Goal: Task Accomplishment & Management: Manage account settings

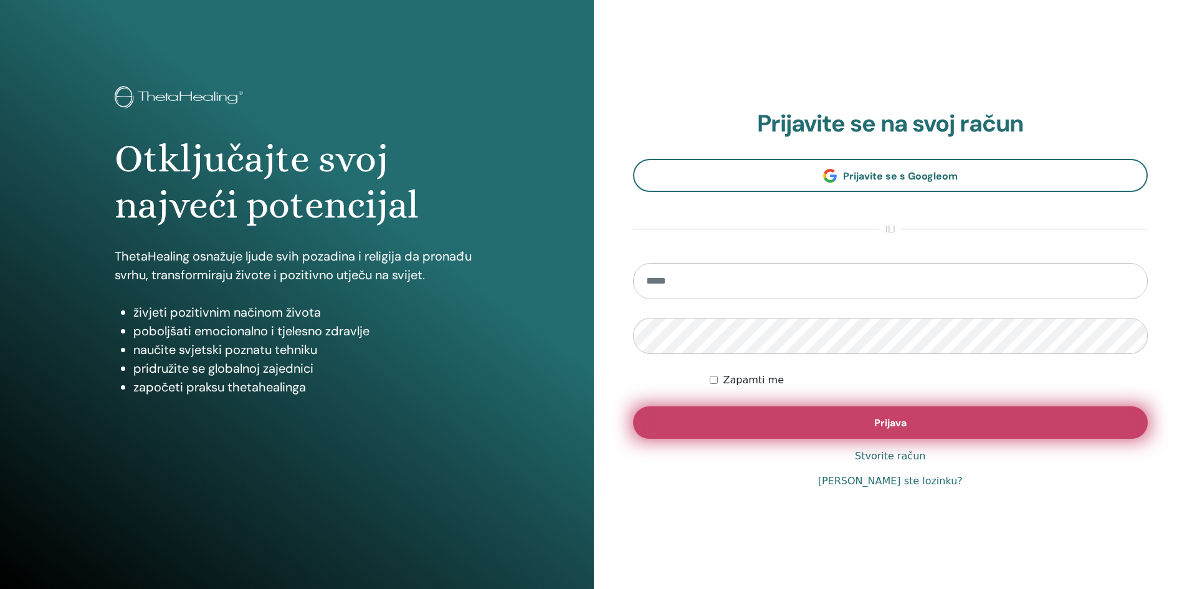
type input "**********"
click at [764, 417] on button "Prijava" at bounding box center [890, 422] width 515 height 32
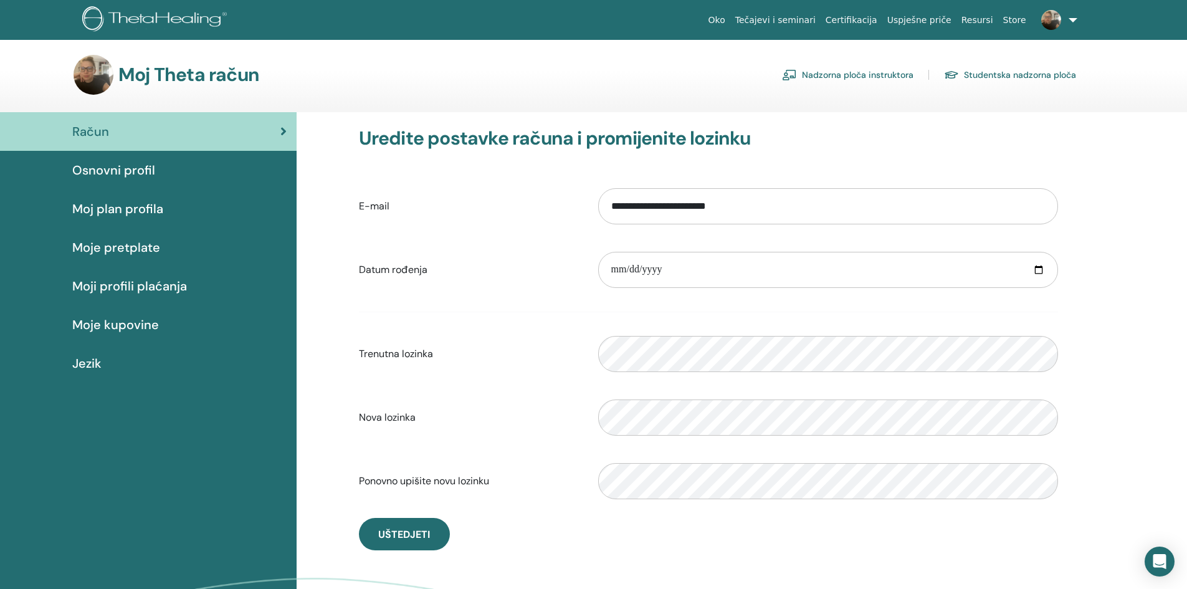
click at [131, 168] on span "Osnovni profil" at bounding box center [113, 170] width 83 height 19
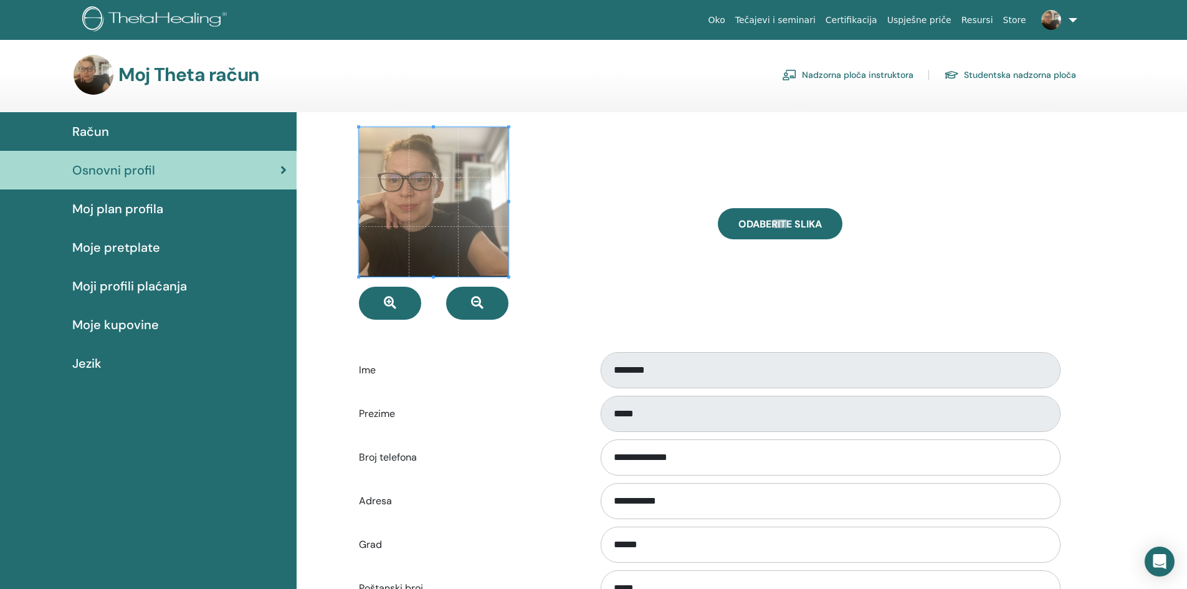
click at [131, 250] on span "Moje pretplate" at bounding box center [116, 247] width 88 height 19
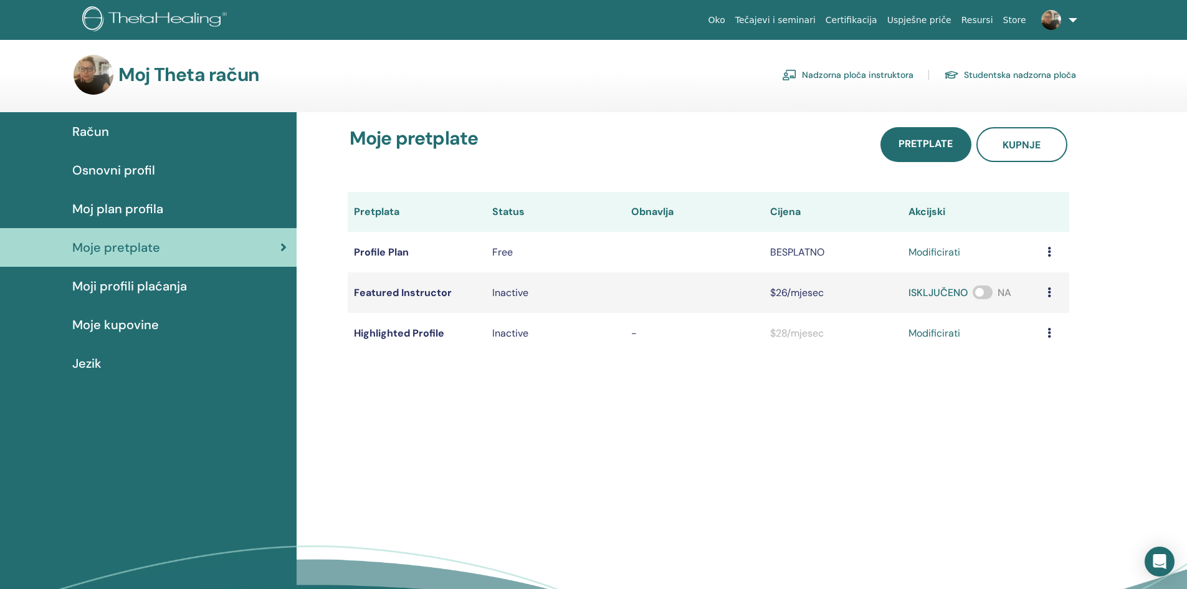
click at [131, 206] on span "Moj plan profila" at bounding box center [117, 208] width 91 height 19
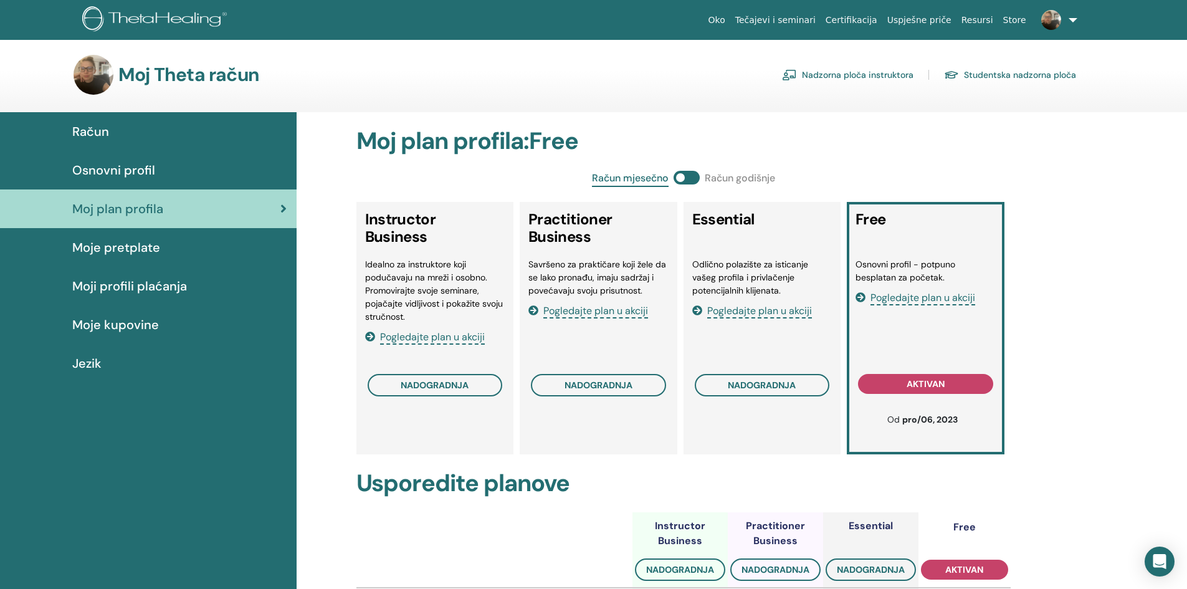
click at [855, 79] on link "Nadzorna ploča instruktora" at bounding box center [847, 75] width 131 height 20
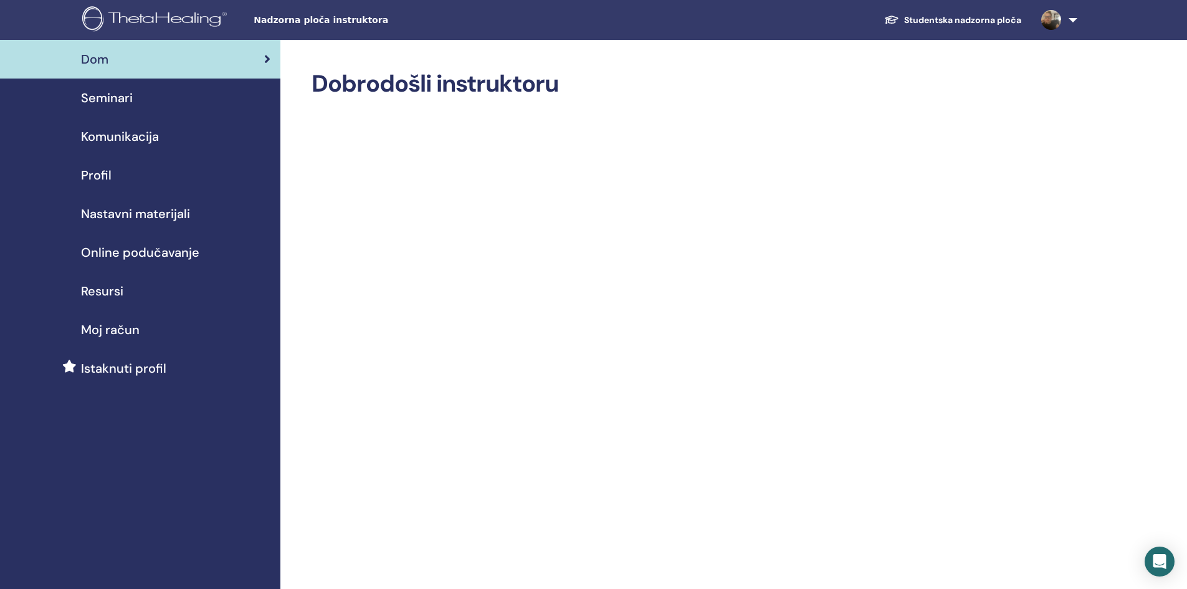
click at [90, 167] on span "Profil" at bounding box center [96, 175] width 31 height 19
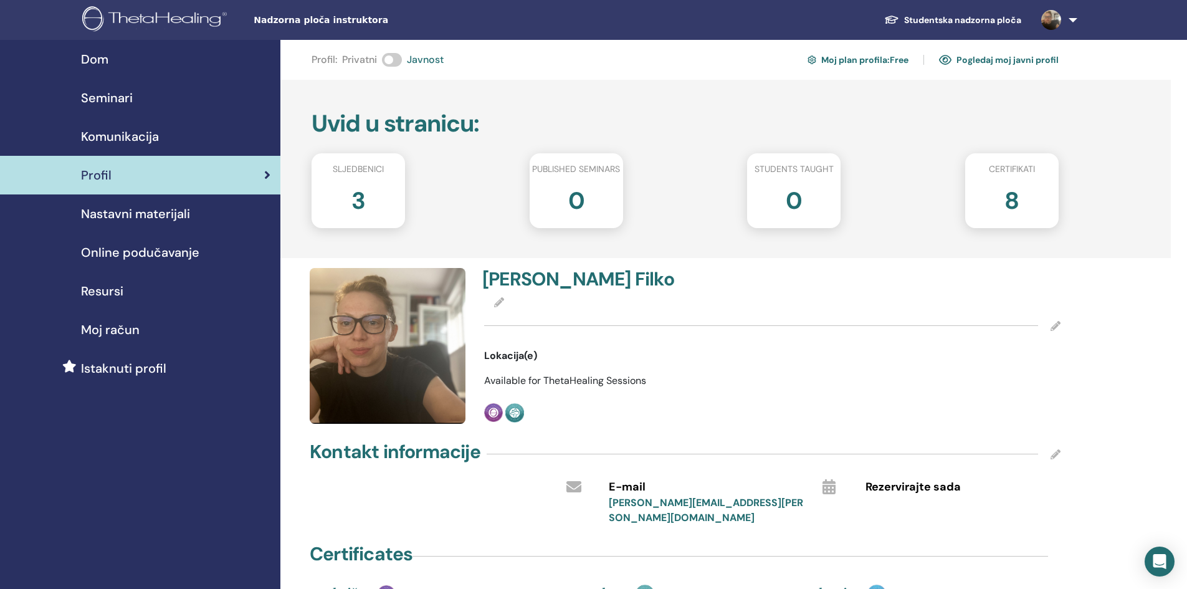
click at [388, 60] on span at bounding box center [392, 60] width 20 height 14
click at [385, 60] on span at bounding box center [392, 60] width 20 height 14
click at [992, 64] on link "Pogledaj moj javni profil" at bounding box center [999, 60] width 120 height 20
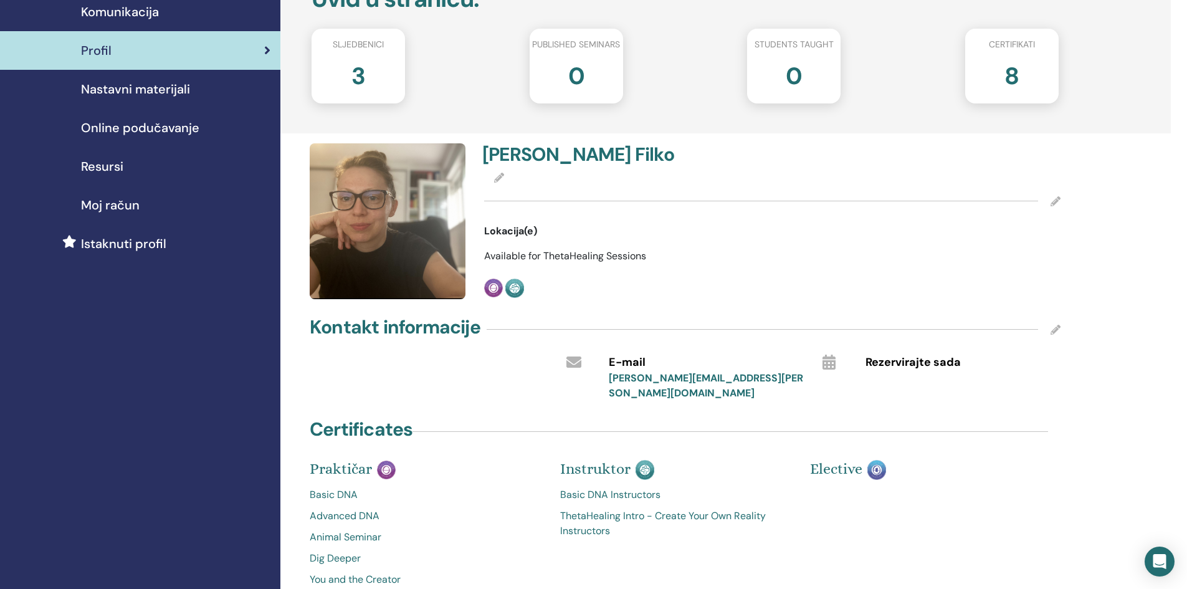
scroll to position [187, 0]
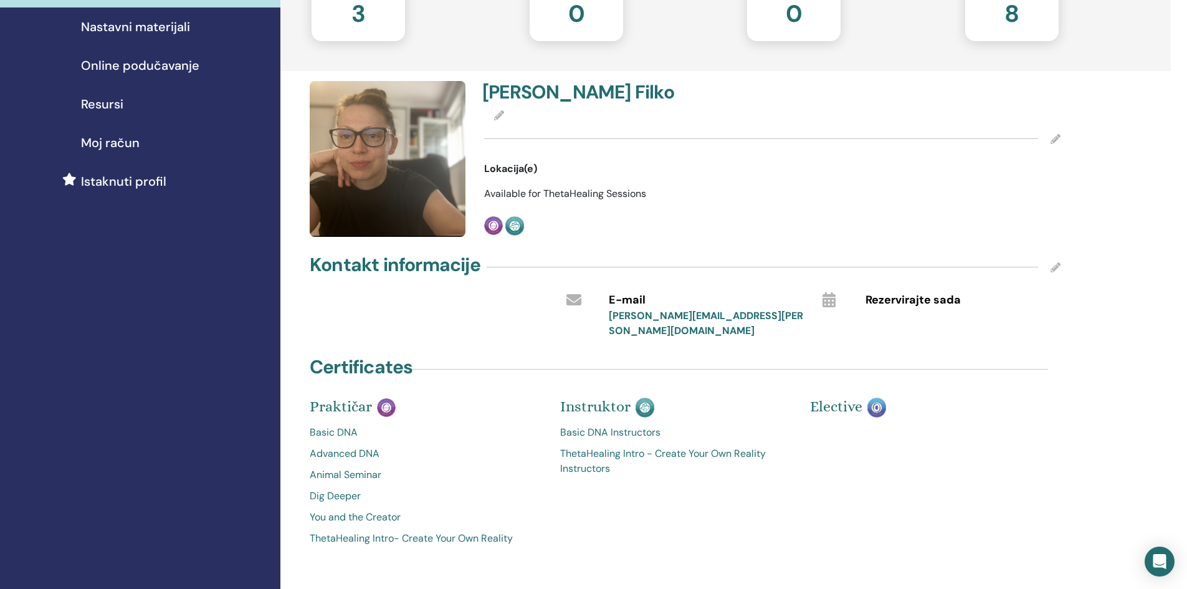
click at [502, 114] on icon at bounding box center [499, 115] width 10 height 10
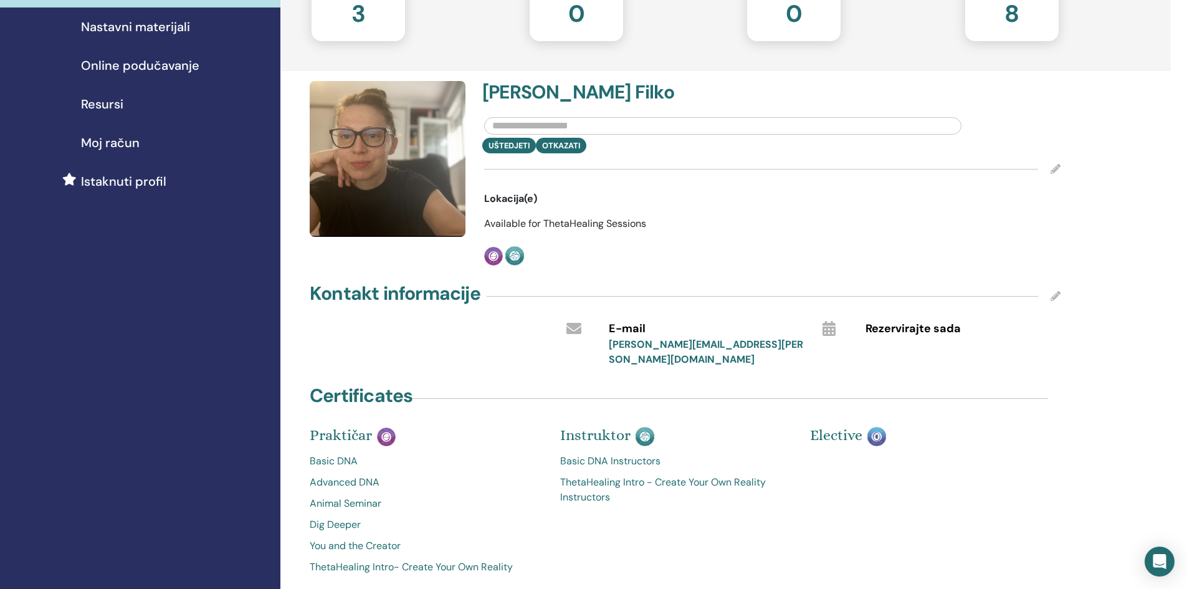
click at [515, 121] on input "text" at bounding box center [722, 125] width 477 height 17
click at [965, 127] on div at bounding box center [723, 122] width 496 height 29
click at [542, 110] on div at bounding box center [723, 122] width 496 height 29
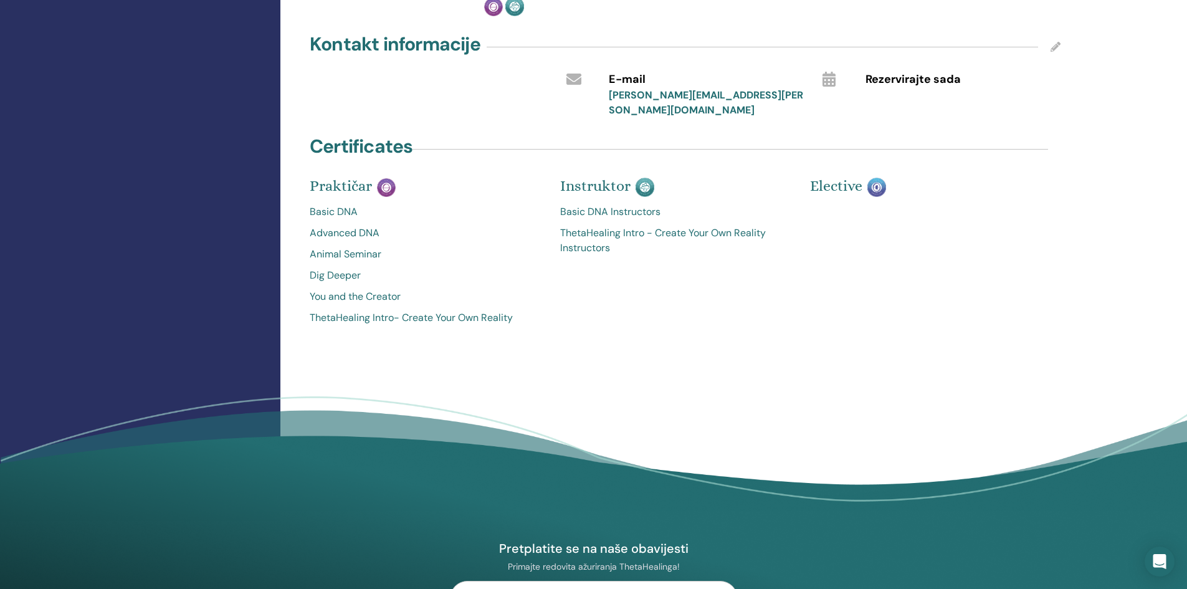
scroll to position [125, 0]
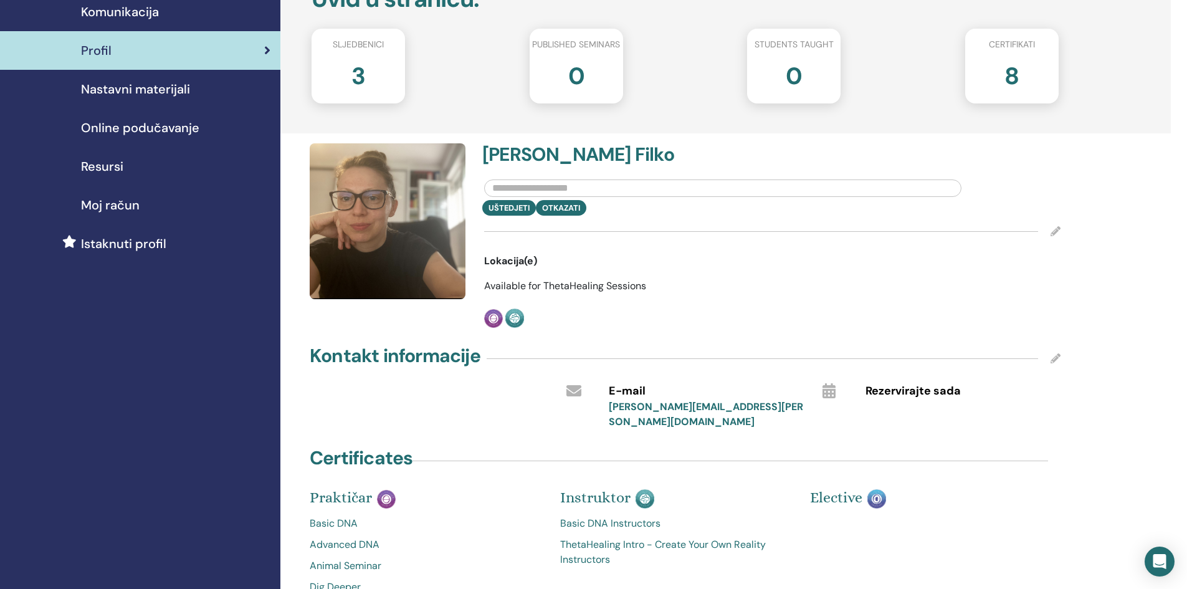
click at [115, 60] on link "Profil" at bounding box center [140, 50] width 280 height 39
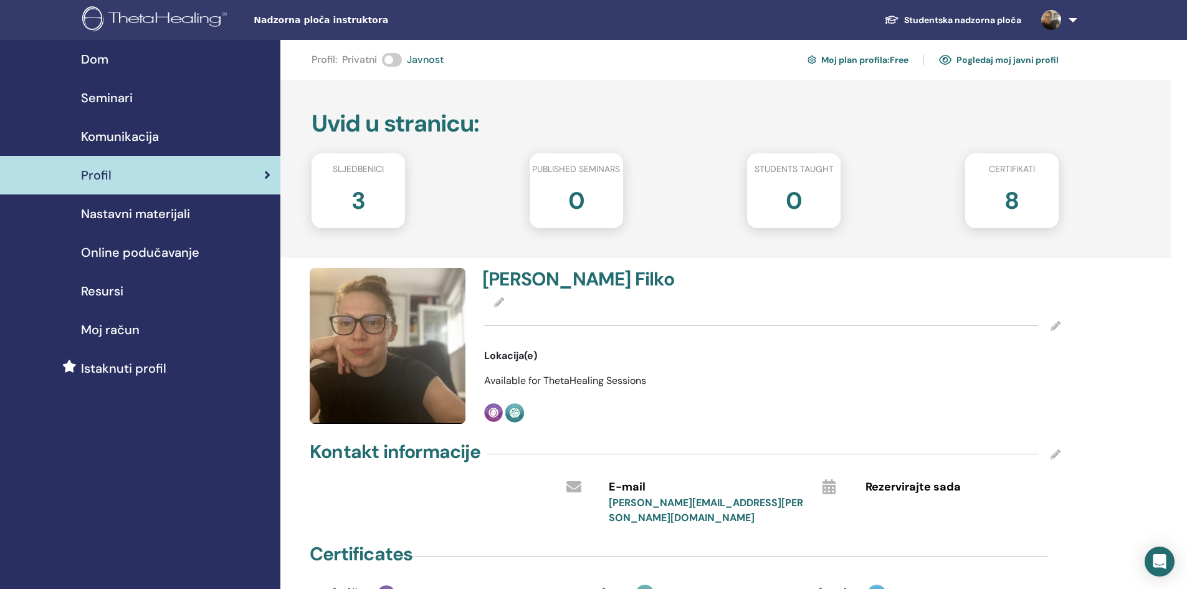
click at [1054, 327] on icon at bounding box center [1056, 326] width 10 height 10
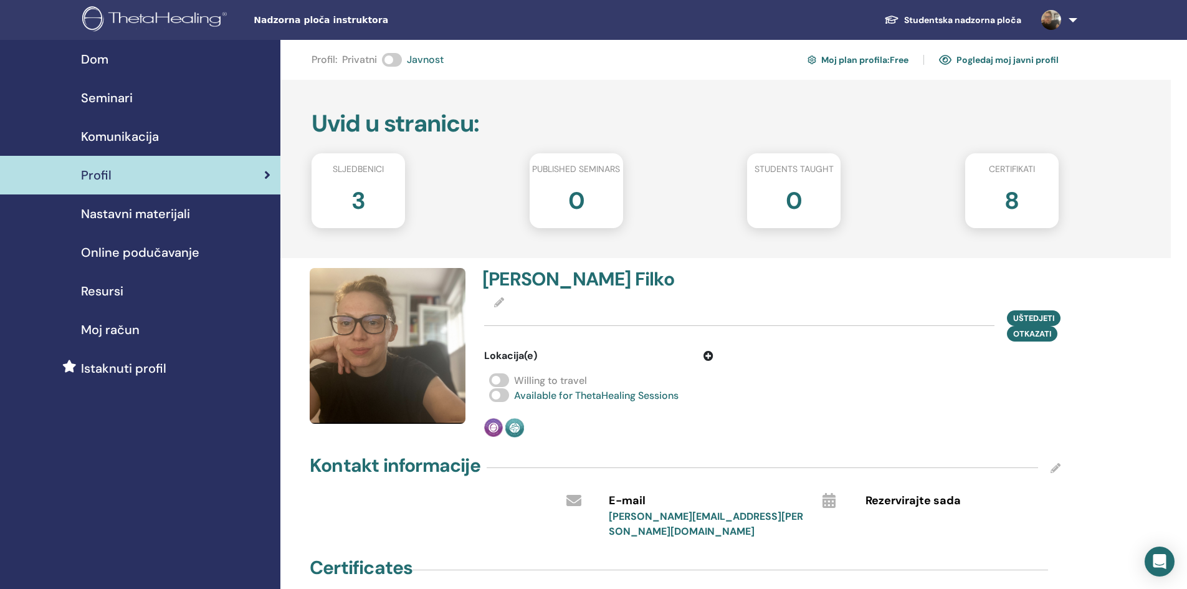
click at [495, 377] on span at bounding box center [499, 380] width 20 height 14
click at [501, 299] on icon at bounding box center [499, 302] width 10 height 10
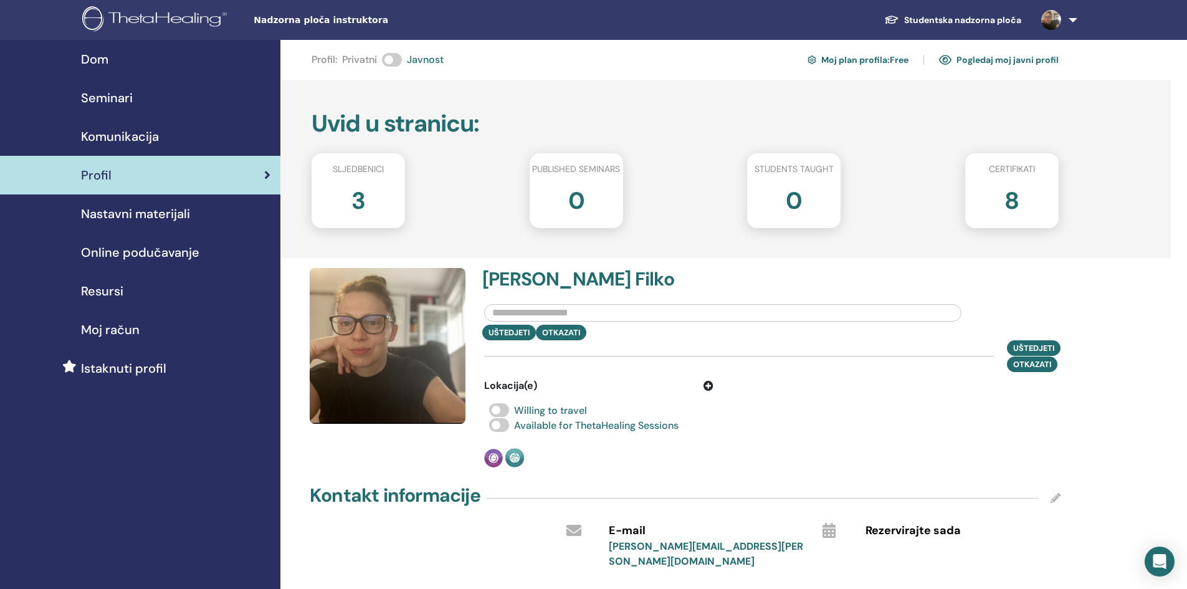
click at [512, 308] on input "text" at bounding box center [722, 312] width 477 height 17
click at [706, 384] on icon at bounding box center [709, 386] width 10 height 10
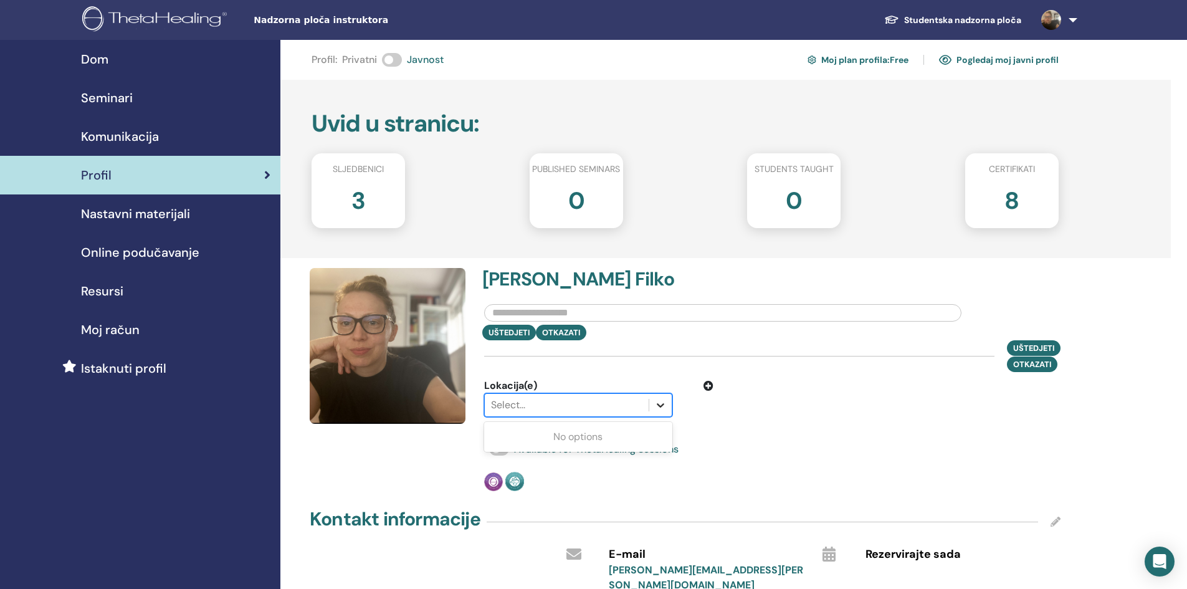
click at [657, 408] on icon at bounding box center [660, 405] width 12 height 12
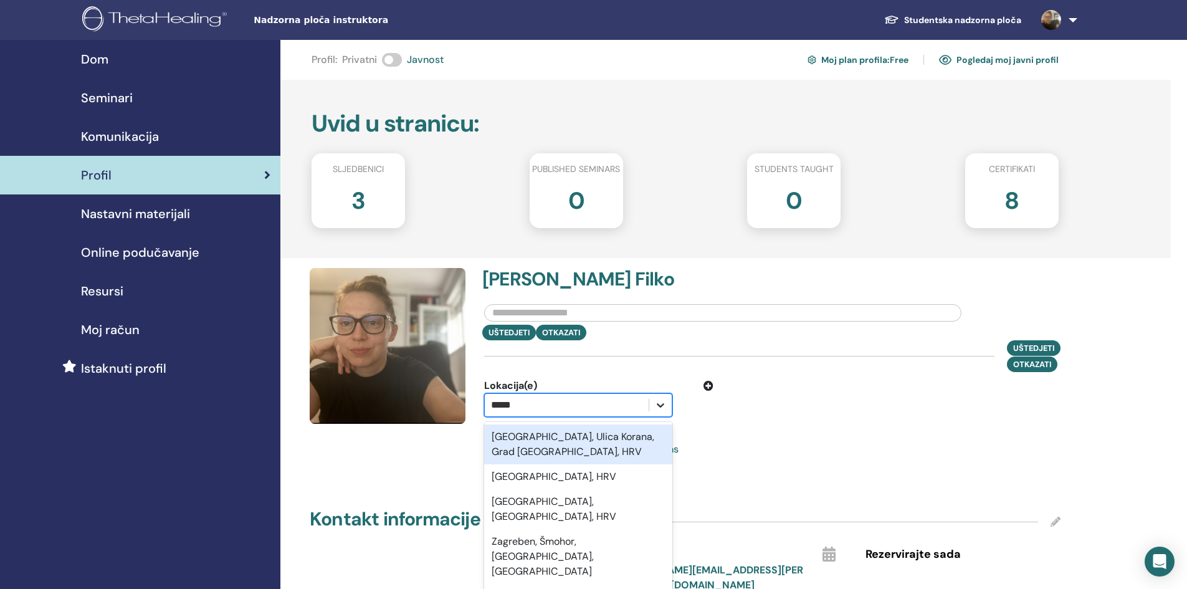
type input "******"
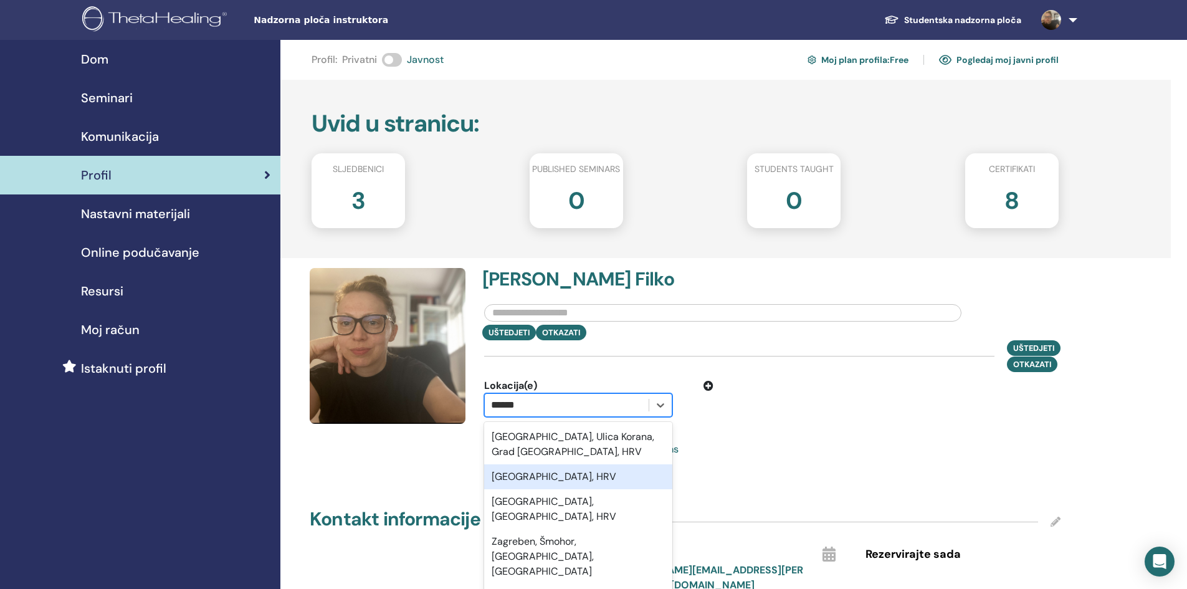
click at [548, 475] on div "Zagreb, HRV" at bounding box center [578, 476] width 188 height 25
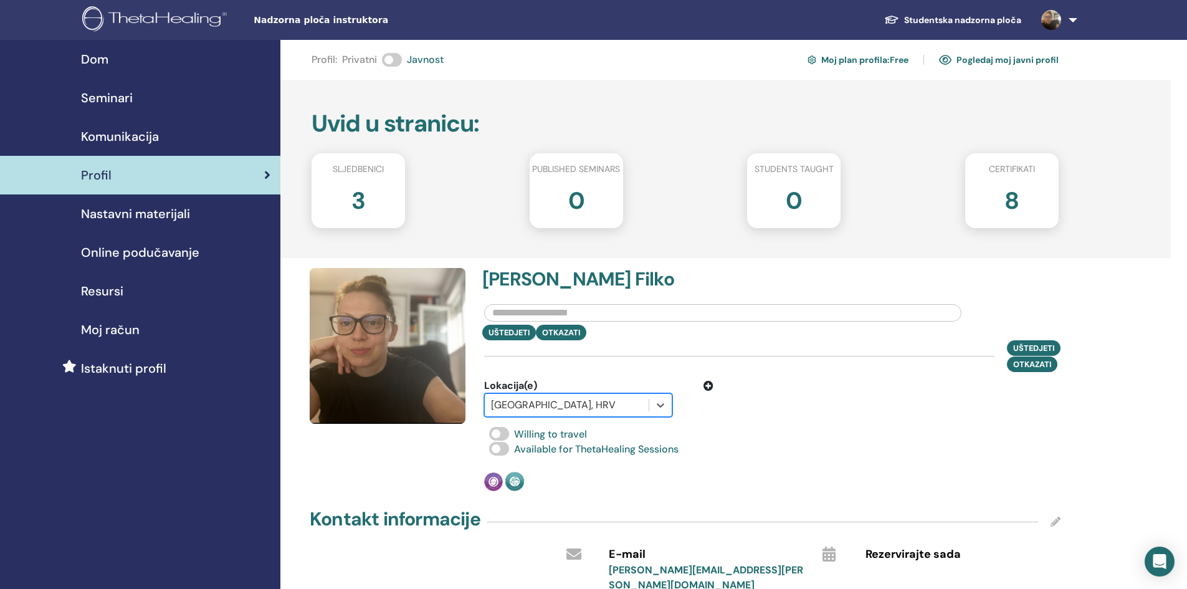
click at [710, 384] on icon at bounding box center [709, 386] width 10 height 10
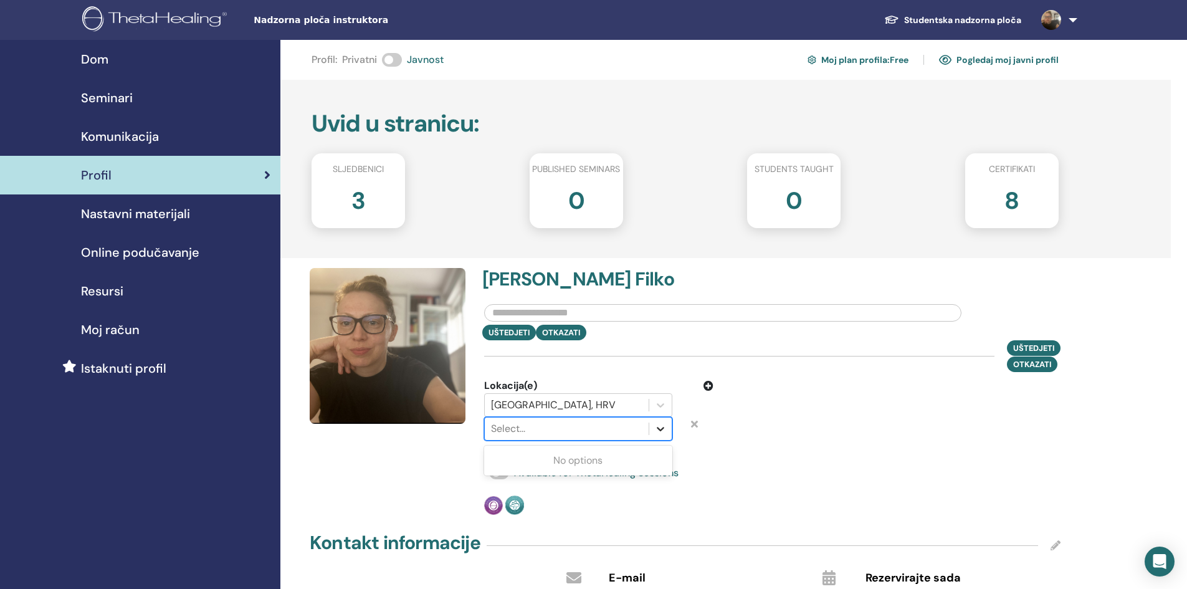
click at [656, 433] on icon at bounding box center [660, 429] width 12 height 12
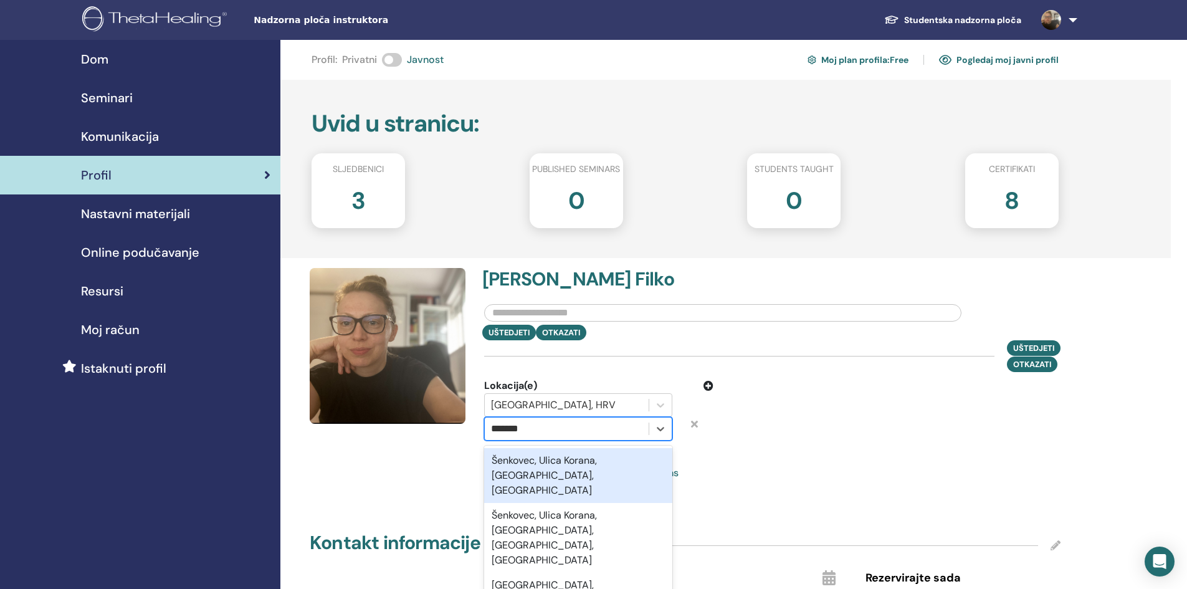
type input "********"
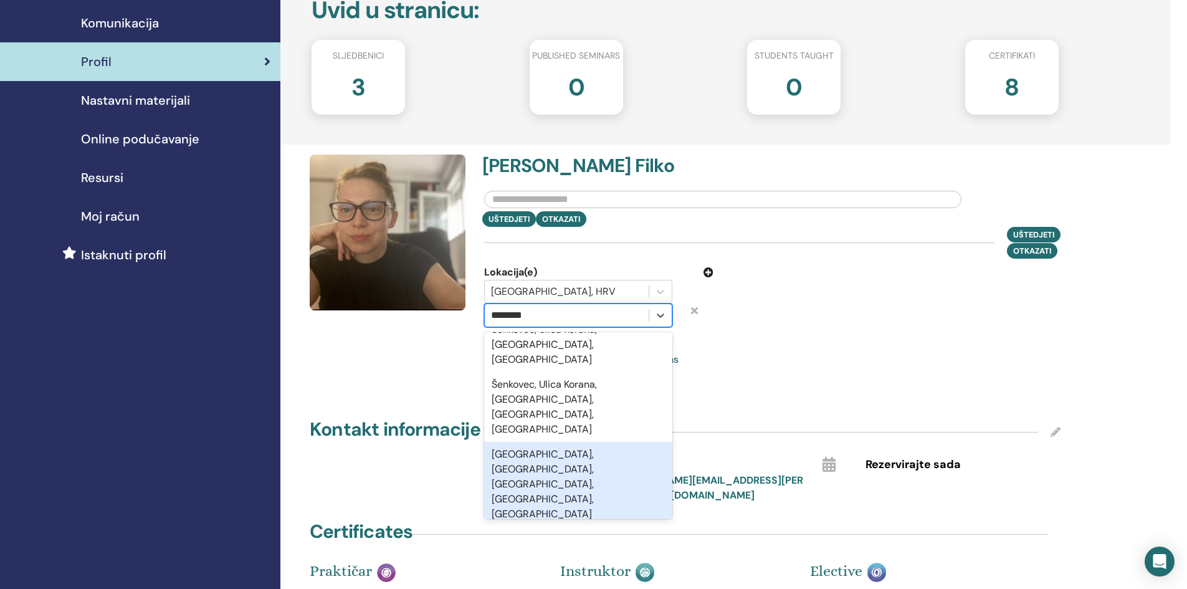
scroll to position [125, 0]
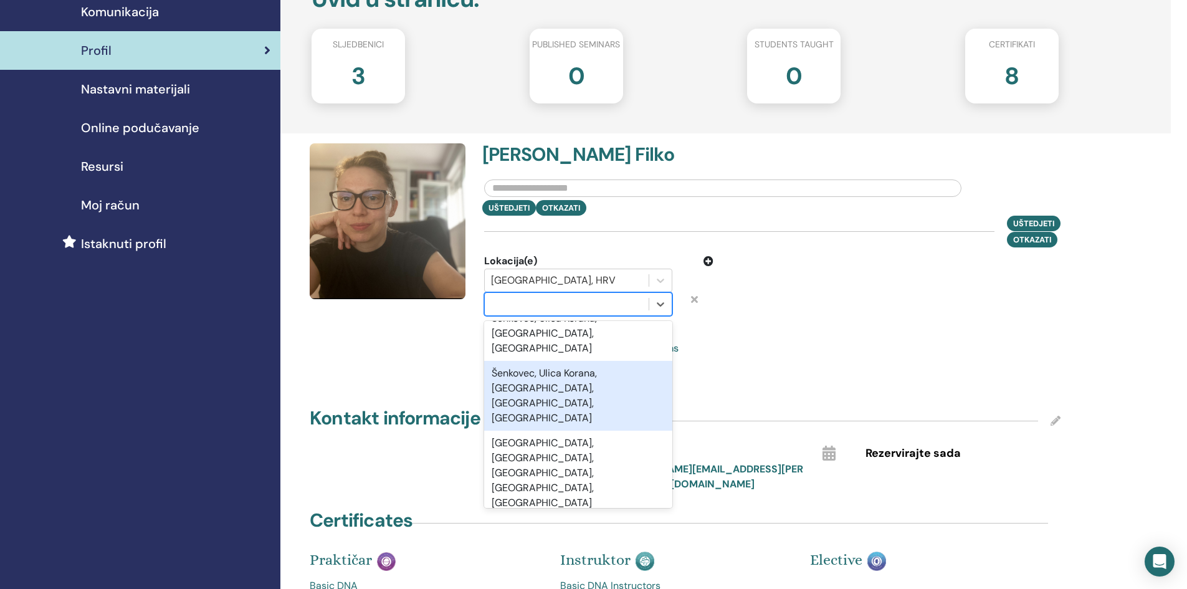
click at [558, 299] on div at bounding box center [566, 303] width 151 height 17
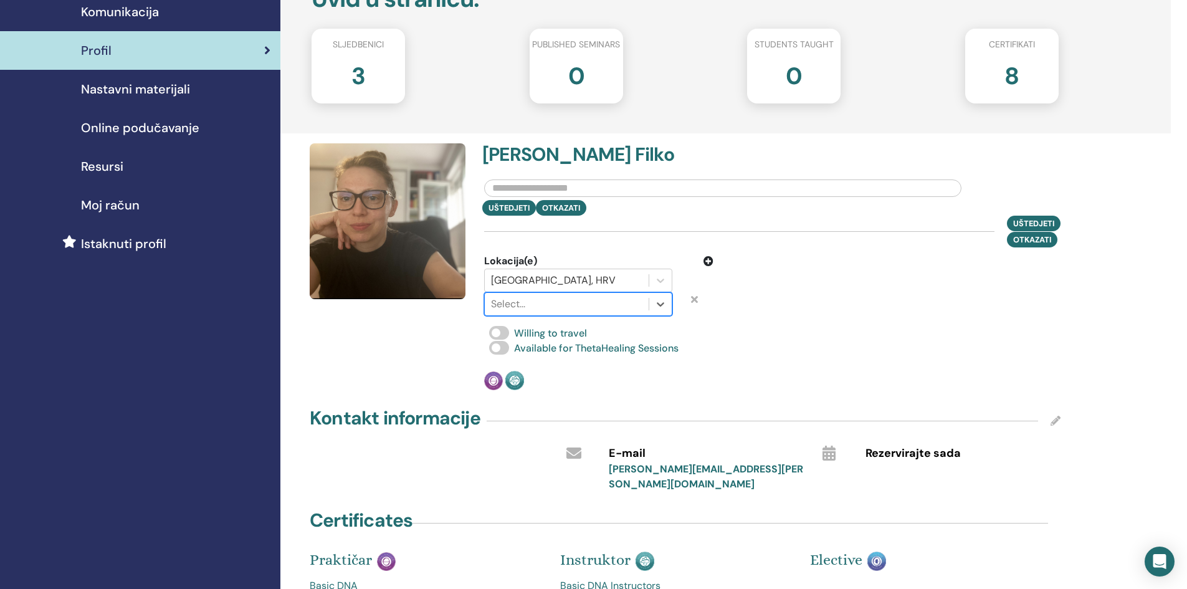
click at [558, 300] on div at bounding box center [566, 303] width 151 height 17
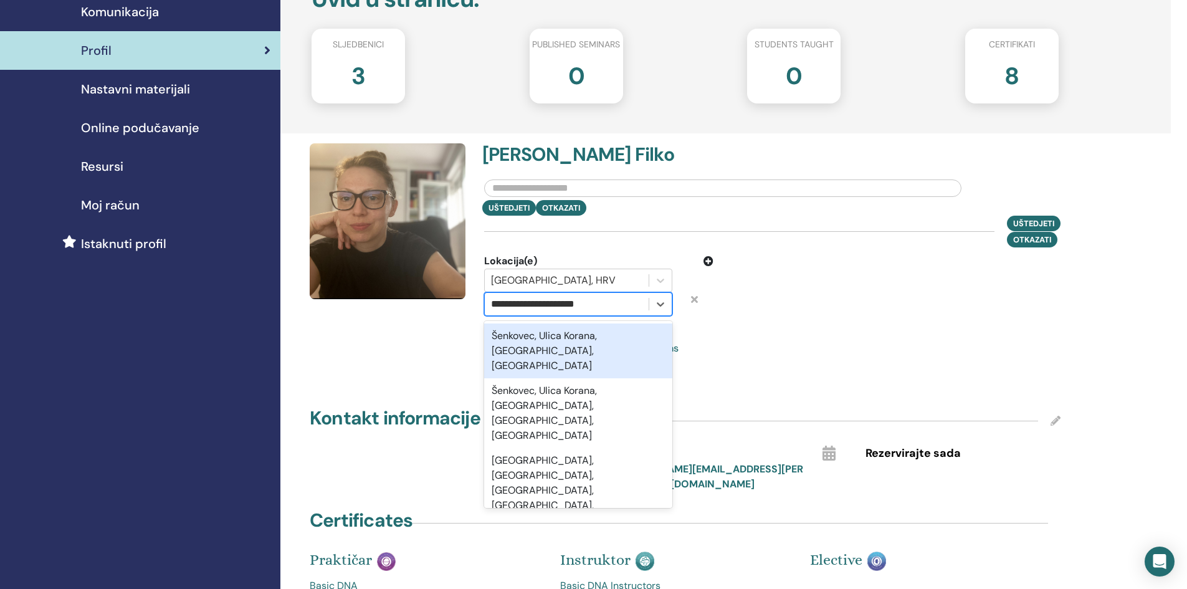
type input "**********"
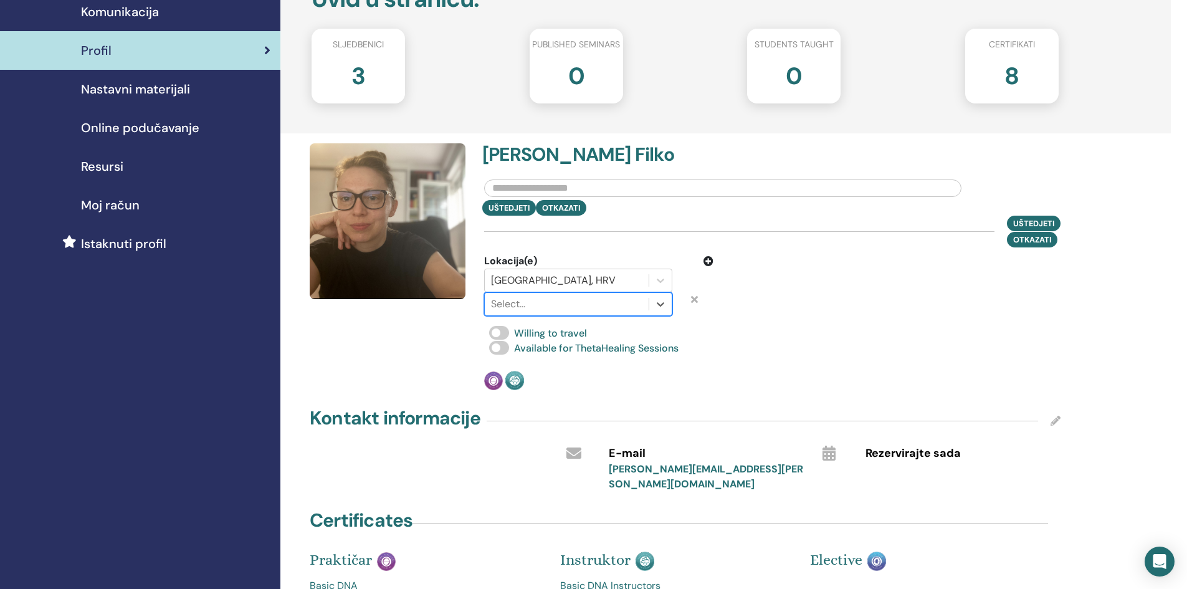
click at [613, 308] on div at bounding box center [566, 303] width 151 height 17
click at [614, 305] on div at bounding box center [566, 303] width 151 height 17
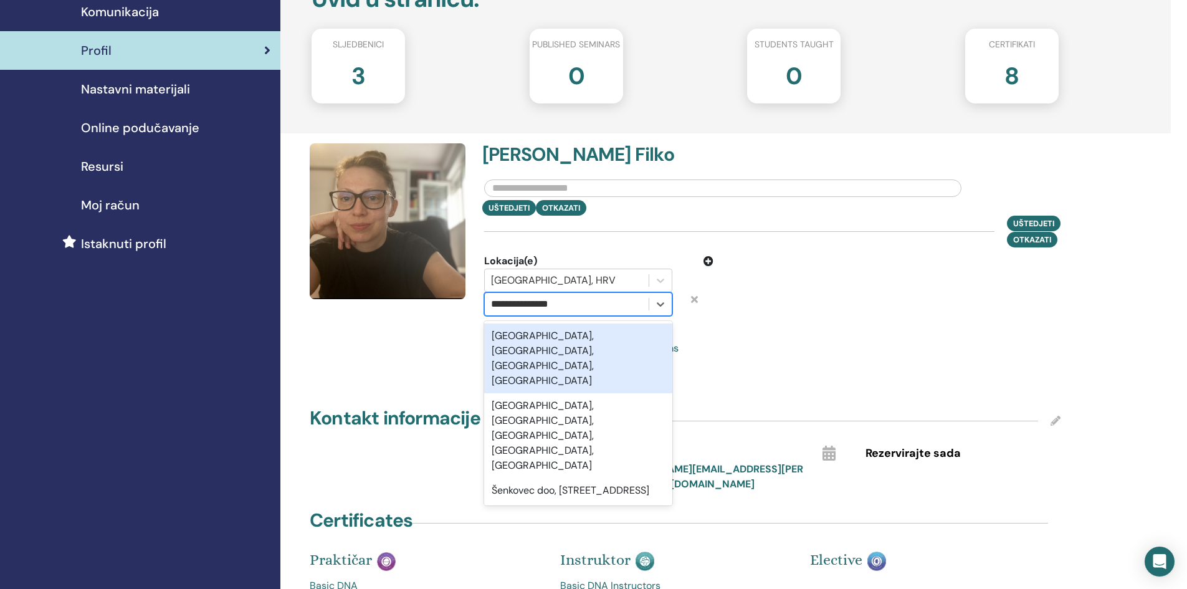
type input "**********"
click at [585, 331] on div "Šenkovec, Brdovec, Zagreb, HRV" at bounding box center [578, 358] width 188 height 70
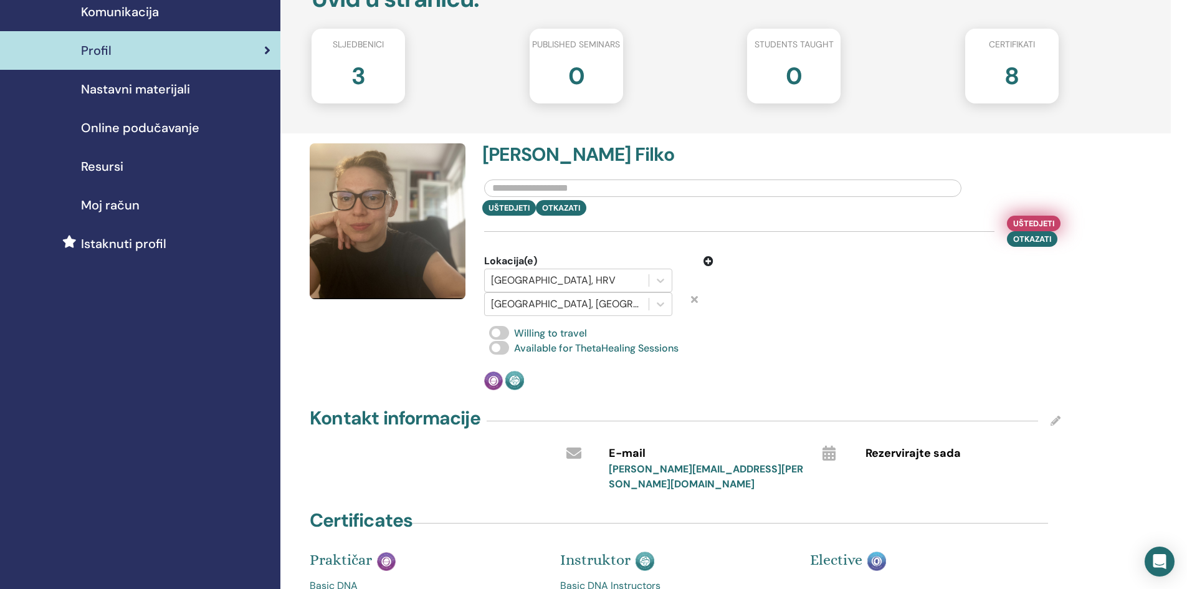
click at [1036, 222] on span "Uštedjeti" at bounding box center [1033, 223] width 41 height 13
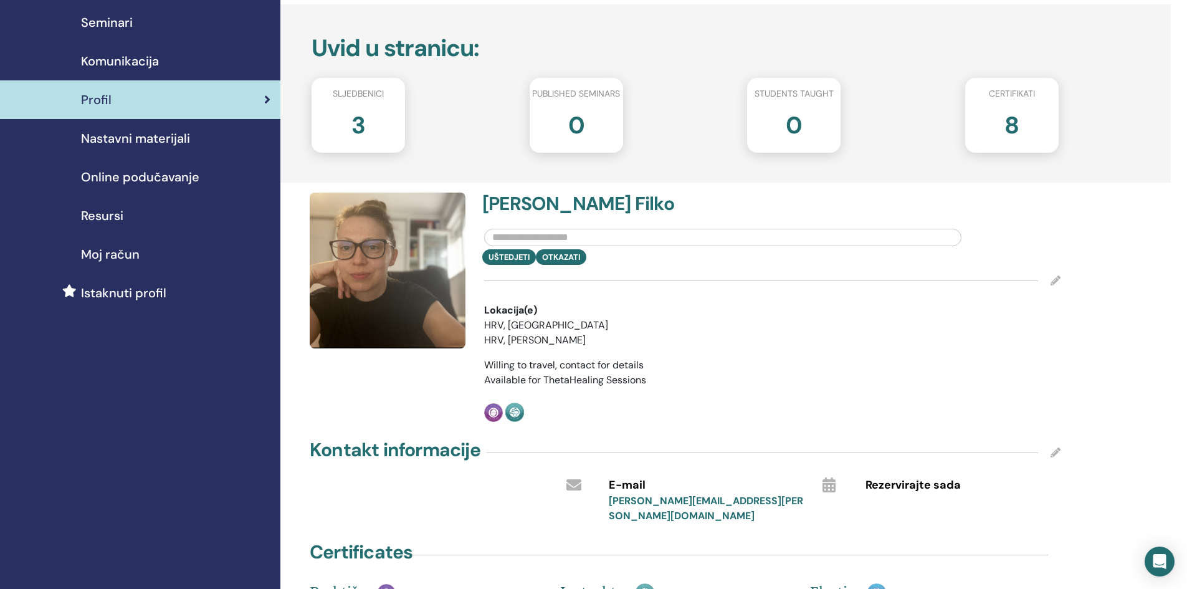
scroll to position [0, 0]
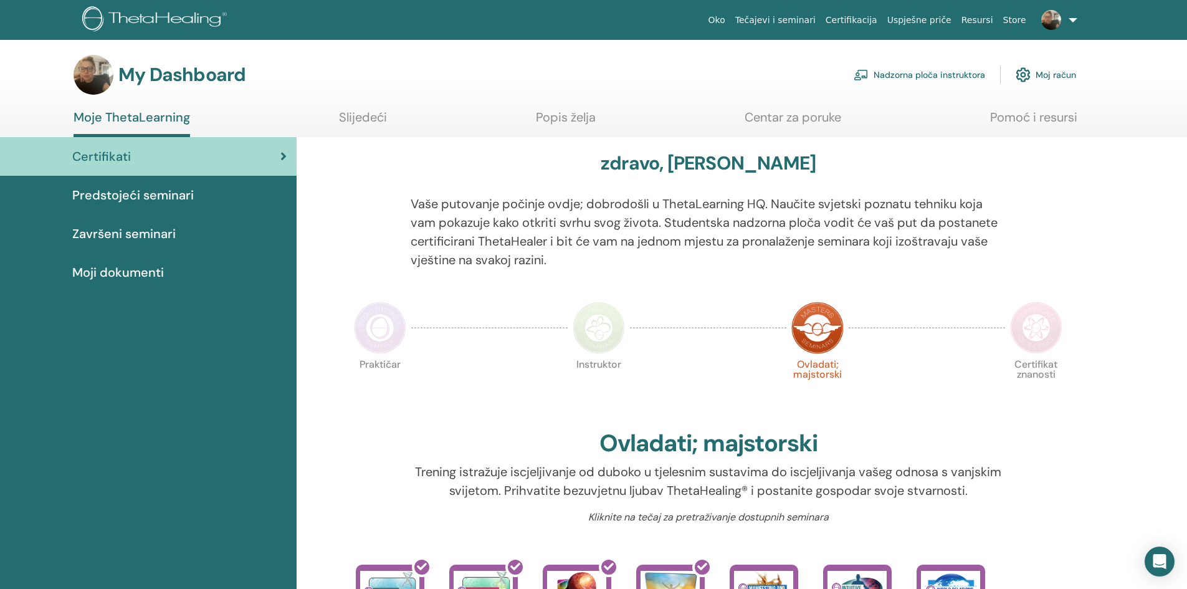
click at [906, 80] on link "Nadzorna ploča instruktora" at bounding box center [919, 74] width 131 height 27
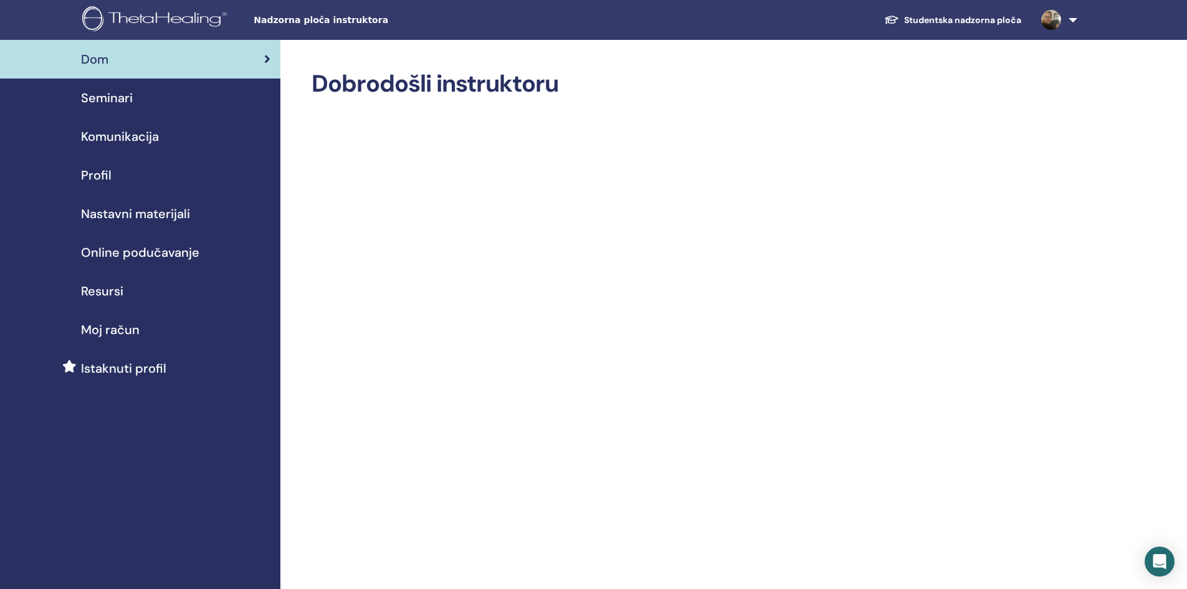
click at [102, 174] on span "Profil" at bounding box center [96, 175] width 31 height 19
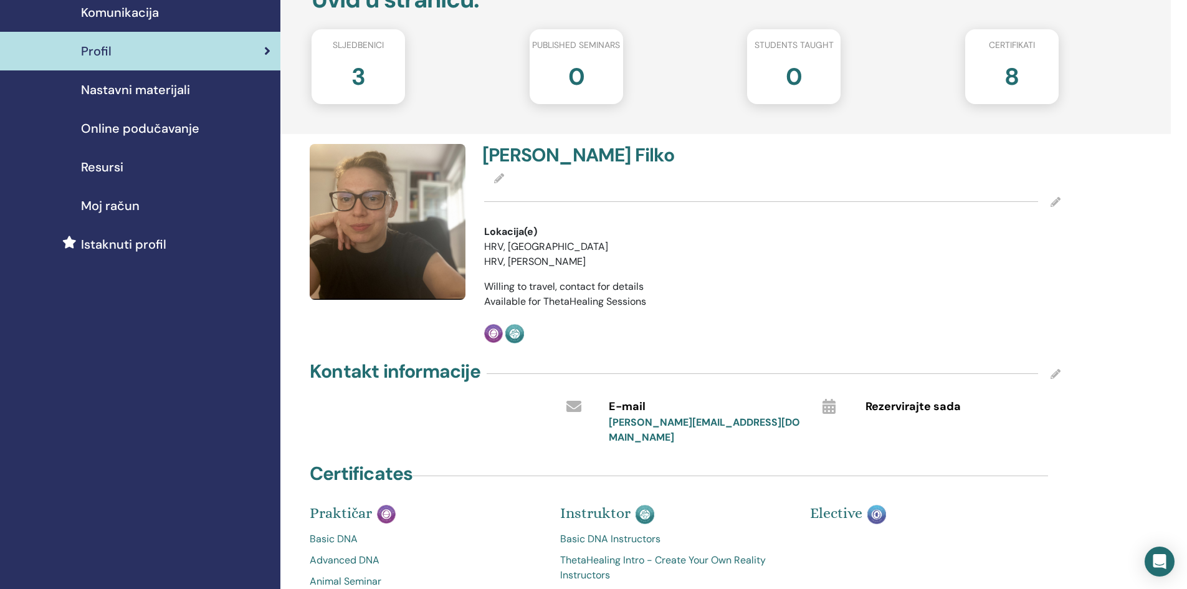
scroll to position [125, 0]
click at [1054, 373] on icon at bounding box center [1056, 373] width 10 height 10
click at [1052, 459] on div "Certificates" at bounding box center [685, 474] width 766 height 31
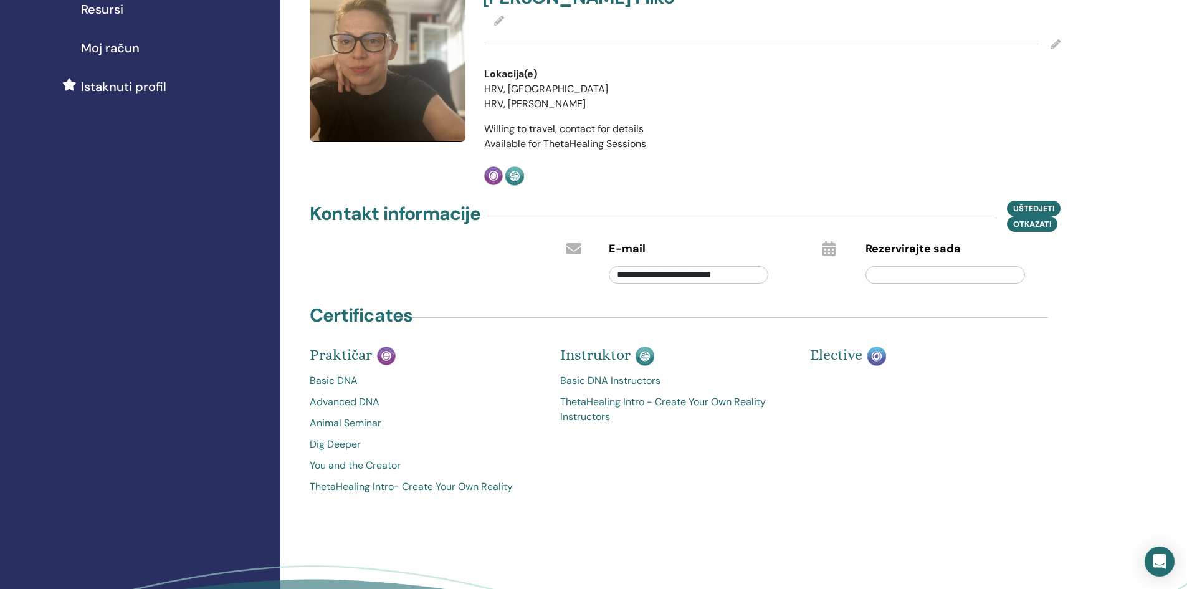
scroll to position [187, 0]
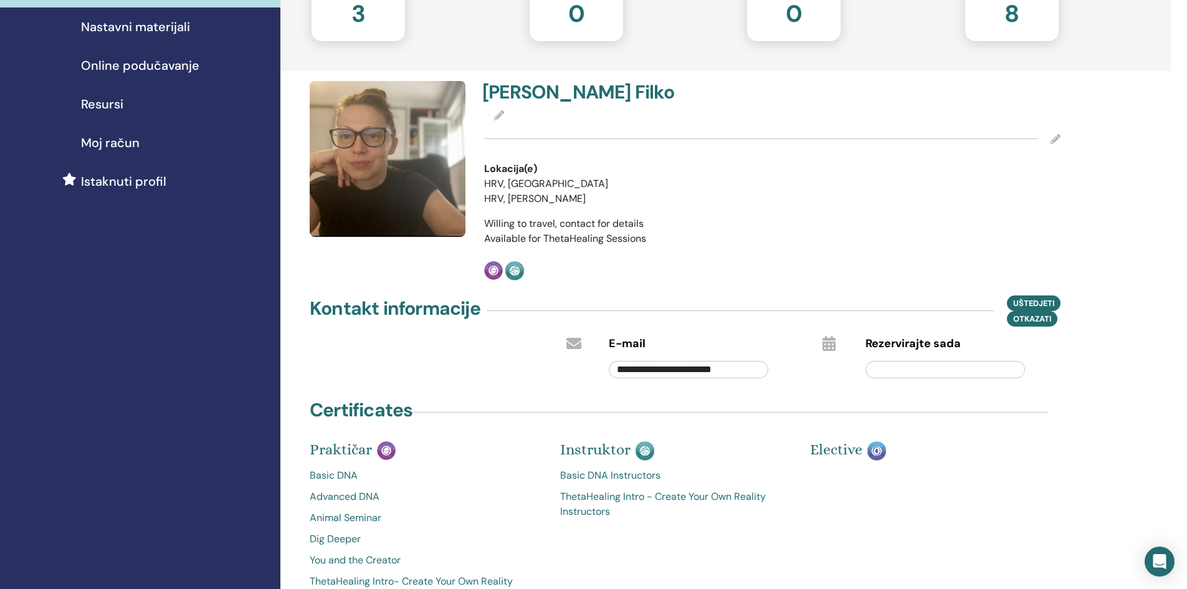
click at [605, 213] on div "Kristina Filko Lokacija(e) HRV, Zagreb HRV, Šenkovec Willing to travel, contact…" at bounding box center [772, 180] width 591 height 199
click at [501, 113] on icon at bounding box center [499, 115] width 10 height 10
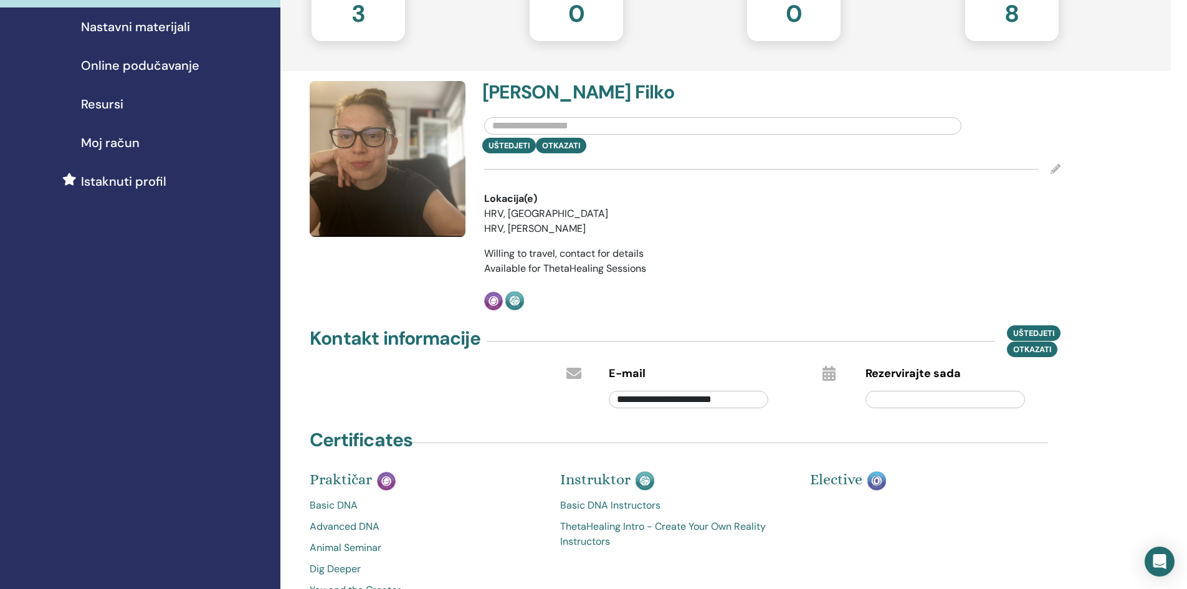
click at [548, 122] on input "text" at bounding box center [722, 125] width 477 height 17
type input "*"
click at [1051, 219] on div "Lokacija(e) HRV, Zagreb HRV, Šenkovec" at bounding box center [772, 213] width 595 height 45
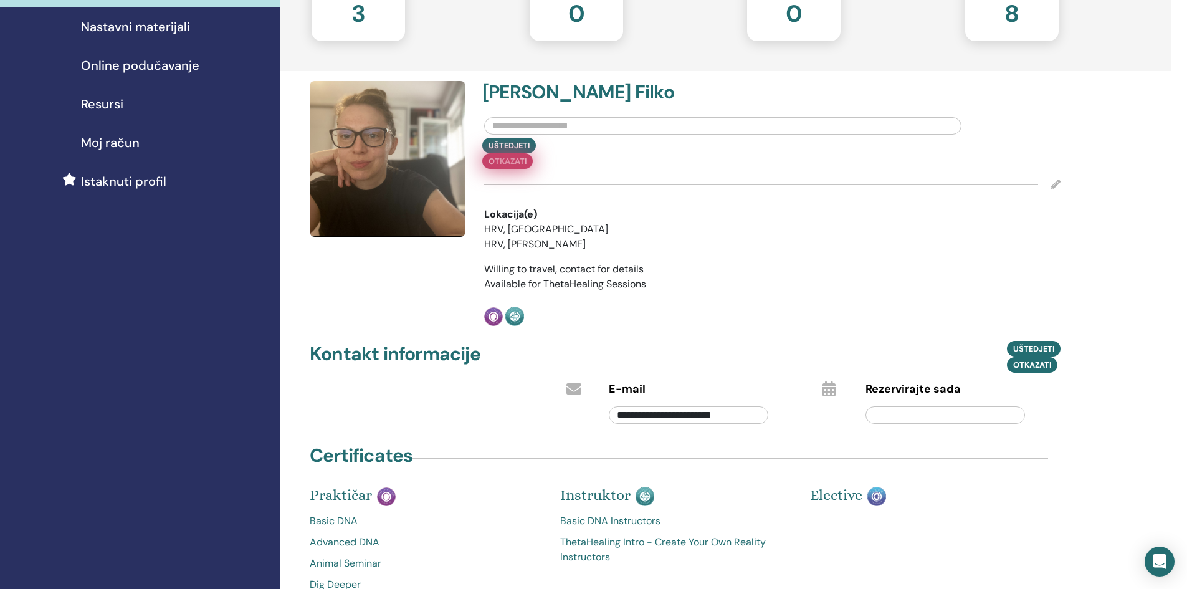
click at [570, 153] on div "Uštedjeti Otkazati" at bounding box center [772, 153] width 595 height 31
click at [533, 153] on button "Otkazati" at bounding box center [507, 161] width 50 height 16
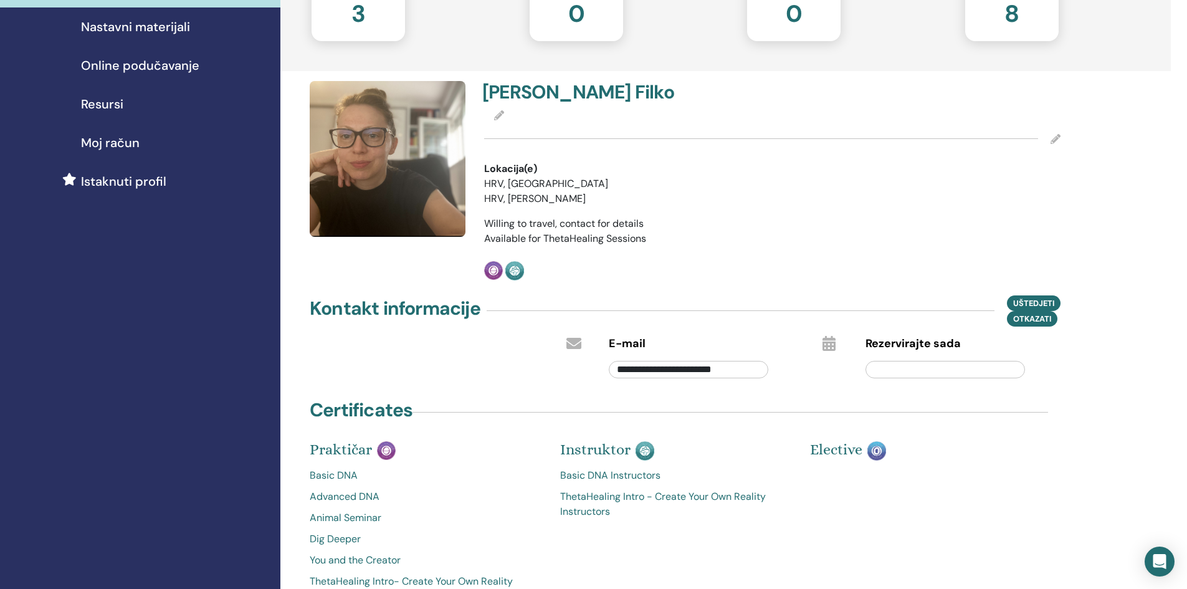
click at [1053, 140] on icon at bounding box center [1056, 139] width 10 height 10
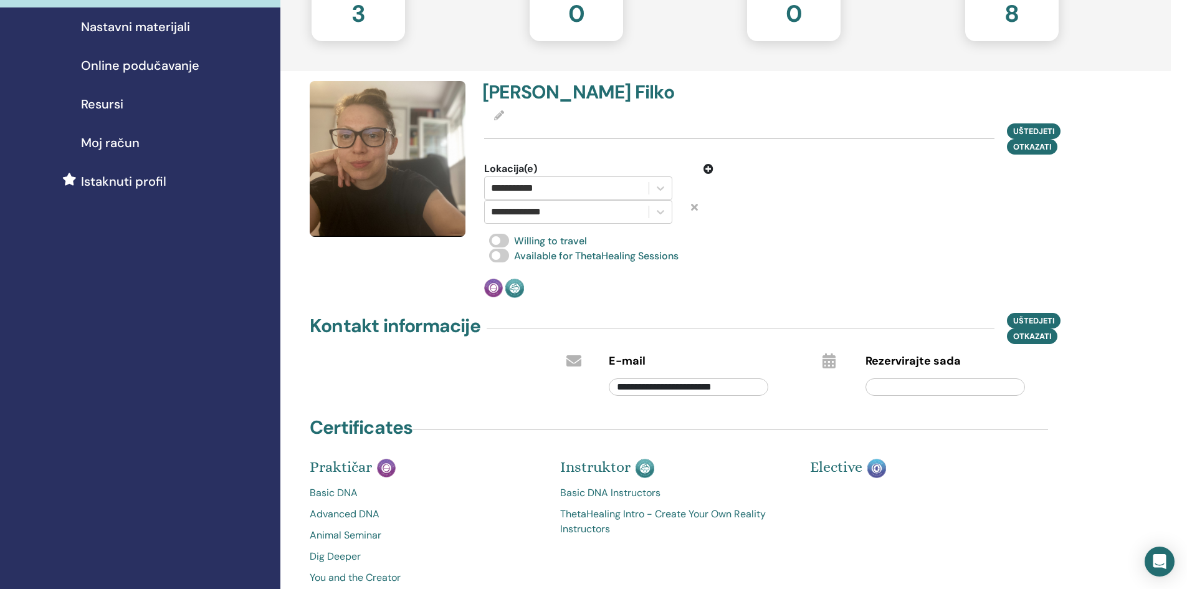
click at [1092, 188] on div "**********" at bounding box center [725, 327] width 891 height 949
click at [708, 167] on icon at bounding box center [709, 169] width 10 height 10
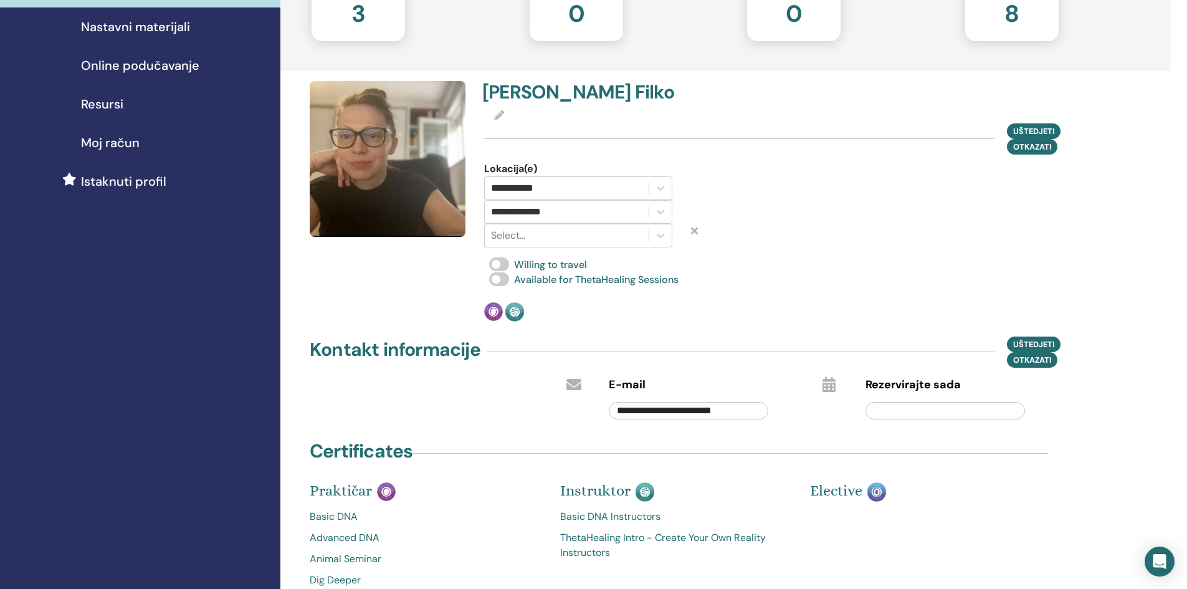
click at [697, 231] on icon at bounding box center [694, 231] width 7 height 10
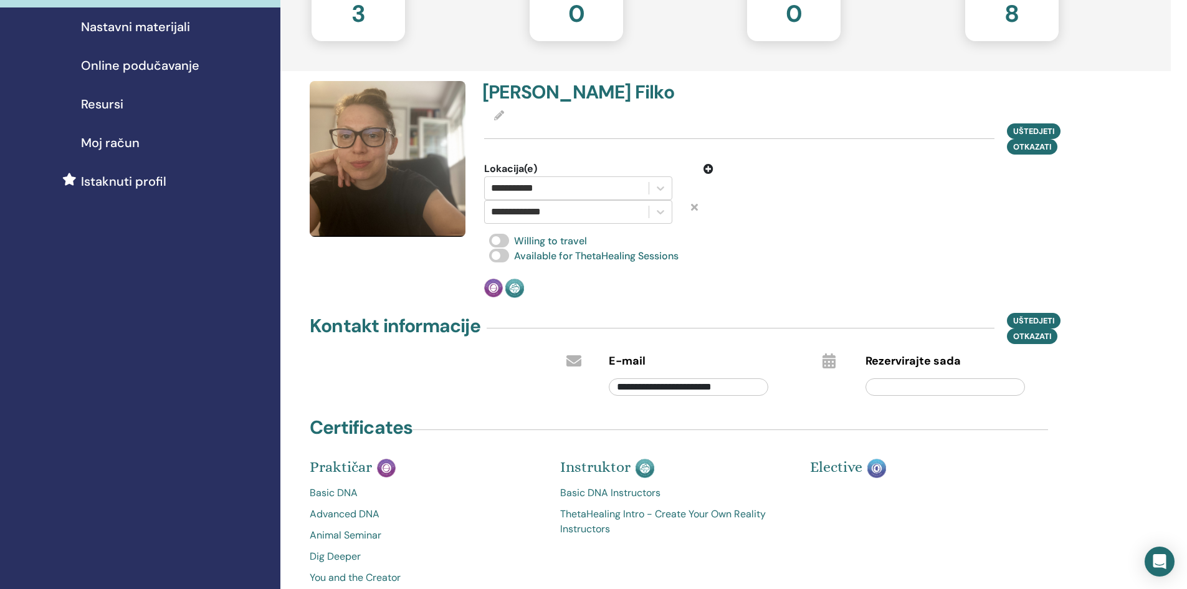
click at [1080, 249] on div "**********" at bounding box center [725, 327] width 891 height 949
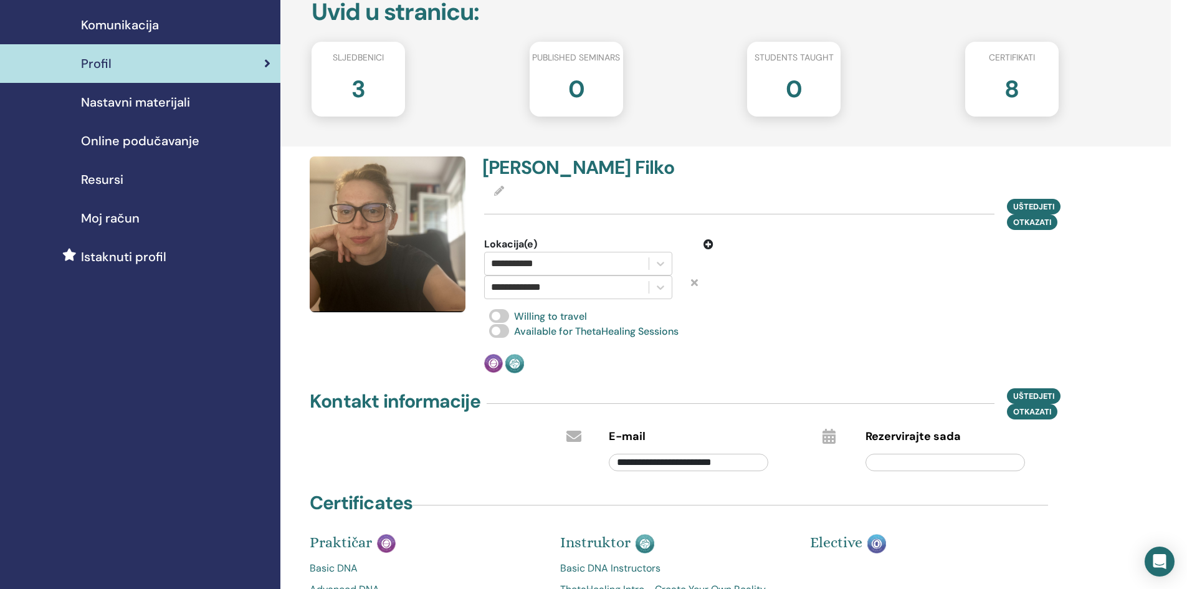
scroll to position [0, 0]
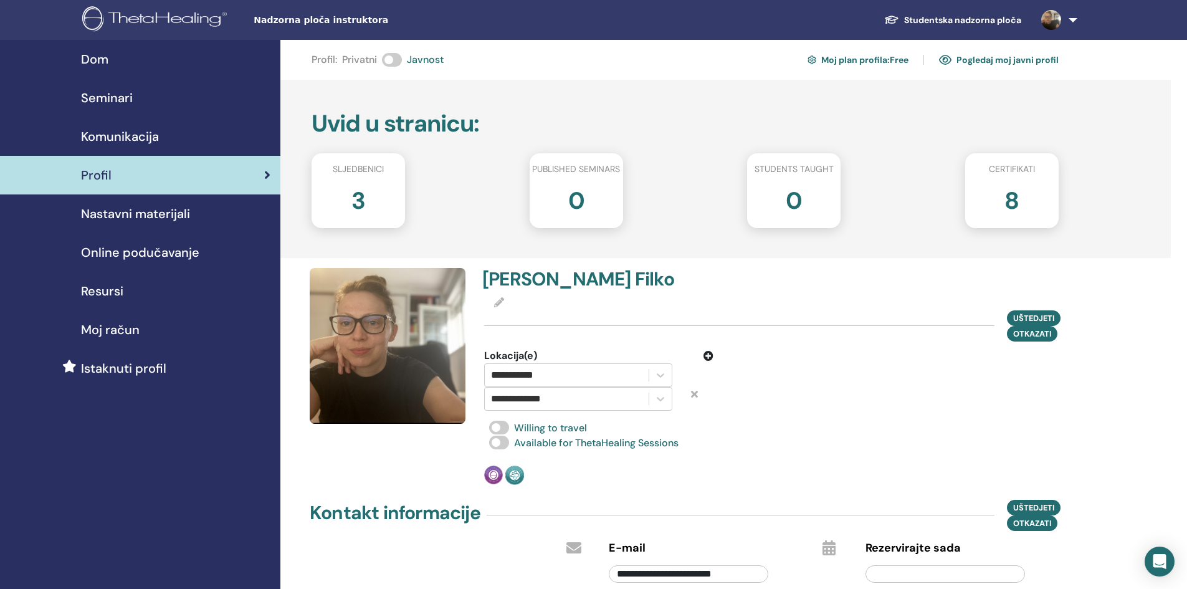
click at [1069, 17] on link at bounding box center [1056, 20] width 51 height 40
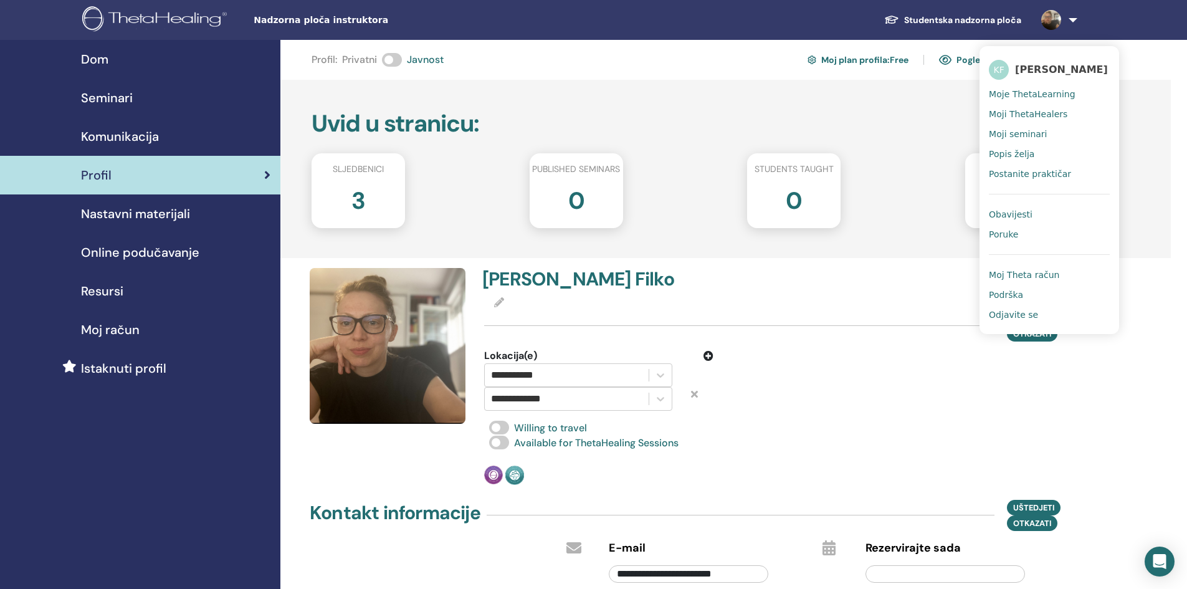
click at [1028, 272] on span "Moj Theta račun" at bounding box center [1024, 274] width 70 height 11
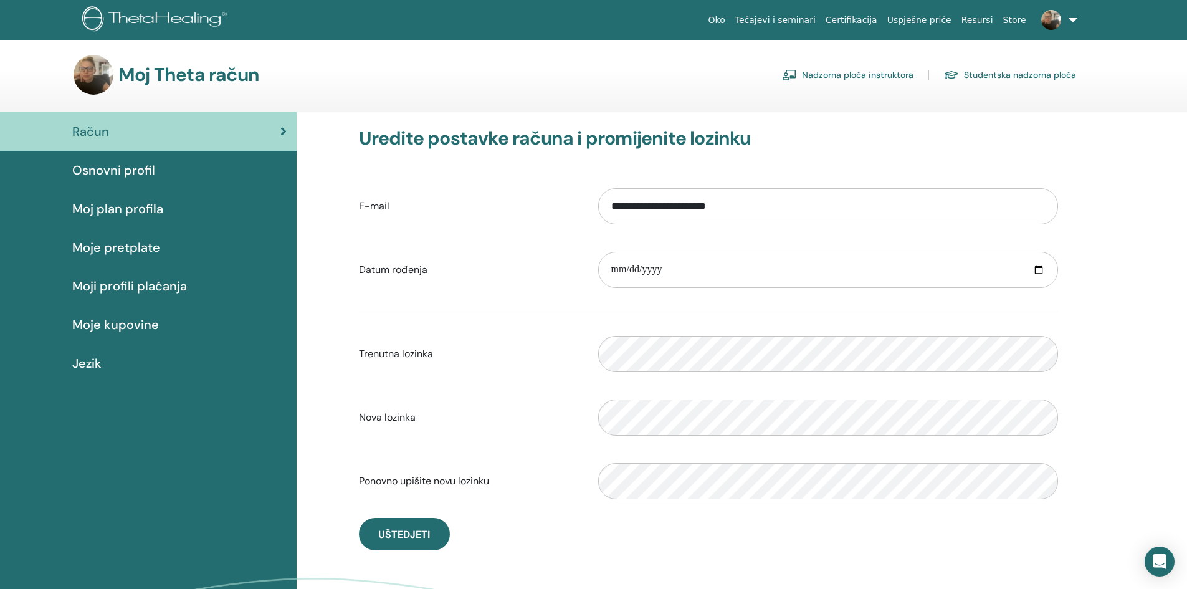
click at [104, 359] on div "Jezik" at bounding box center [148, 363] width 277 height 19
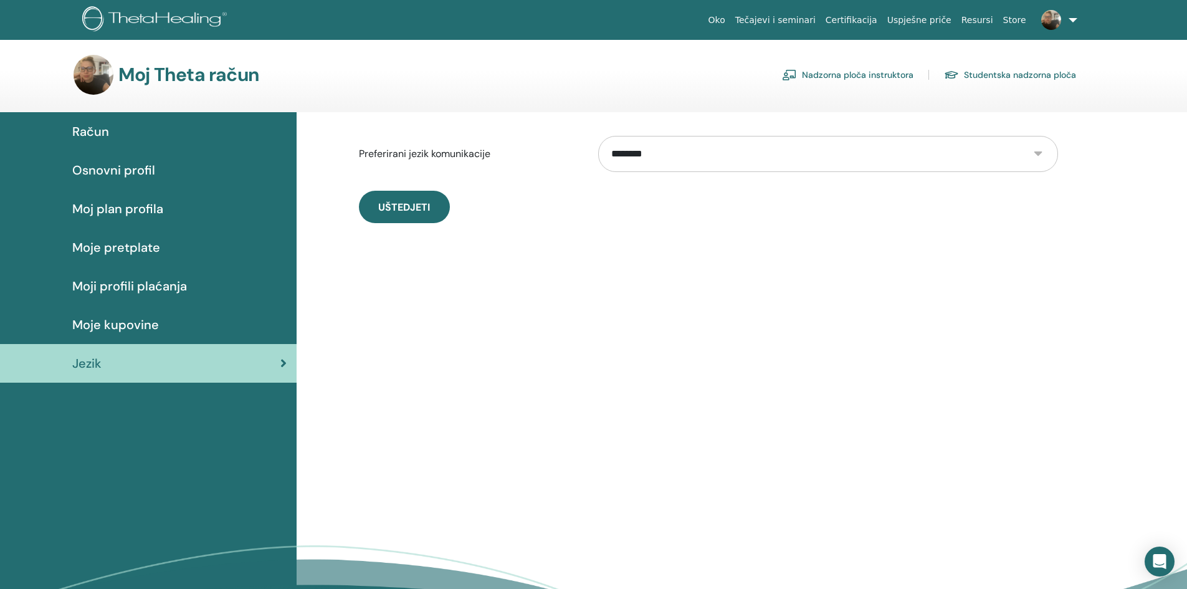
click at [773, 124] on div "**********" at bounding box center [709, 175] width 748 height 126
click at [774, 161] on select "**********" at bounding box center [828, 154] width 460 height 36
select select "***"
click at [598, 136] on select "**********" at bounding box center [828, 154] width 460 height 36
click at [438, 209] on button "Uštedjeti" at bounding box center [404, 207] width 91 height 32
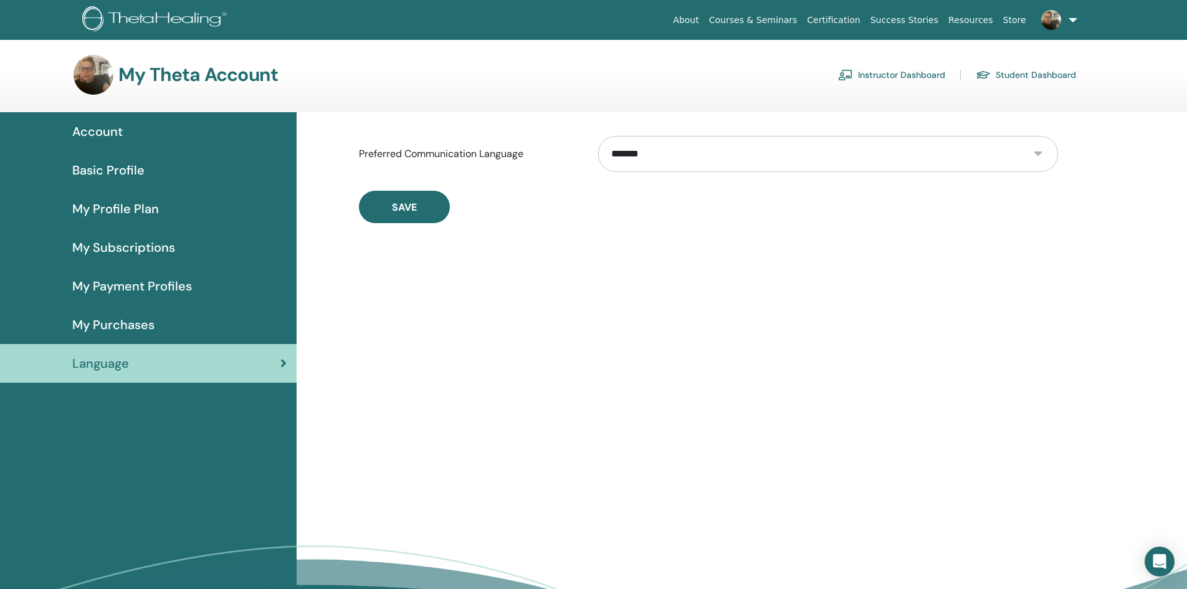
click at [895, 76] on link "Instructor Dashboard" at bounding box center [891, 75] width 107 height 20
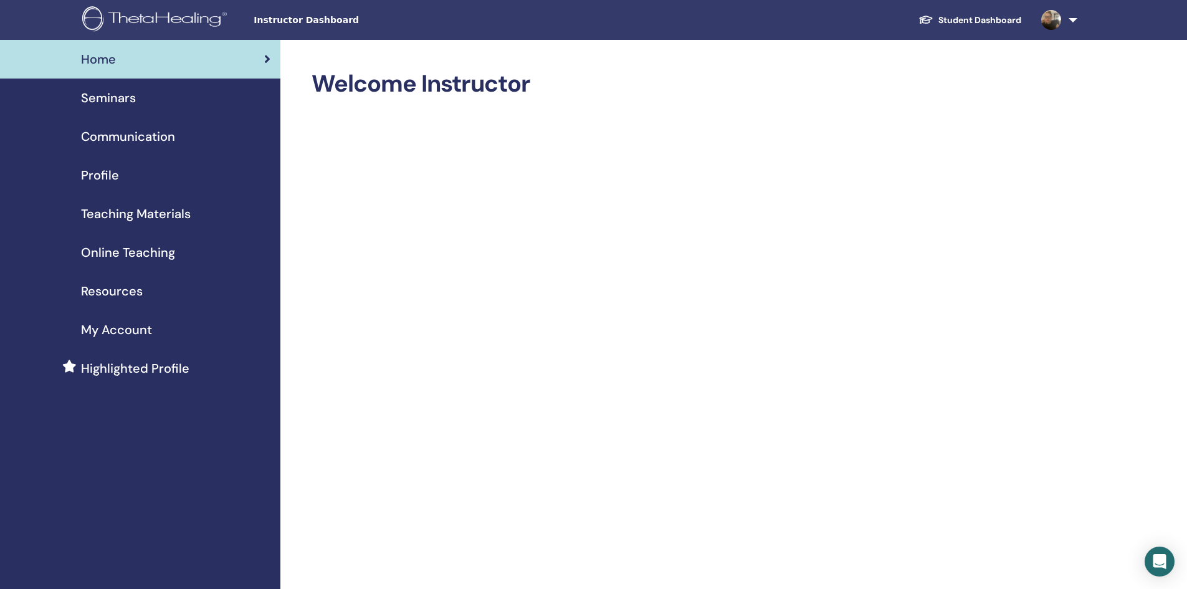
click at [92, 181] on span "Profile" at bounding box center [100, 175] width 38 height 19
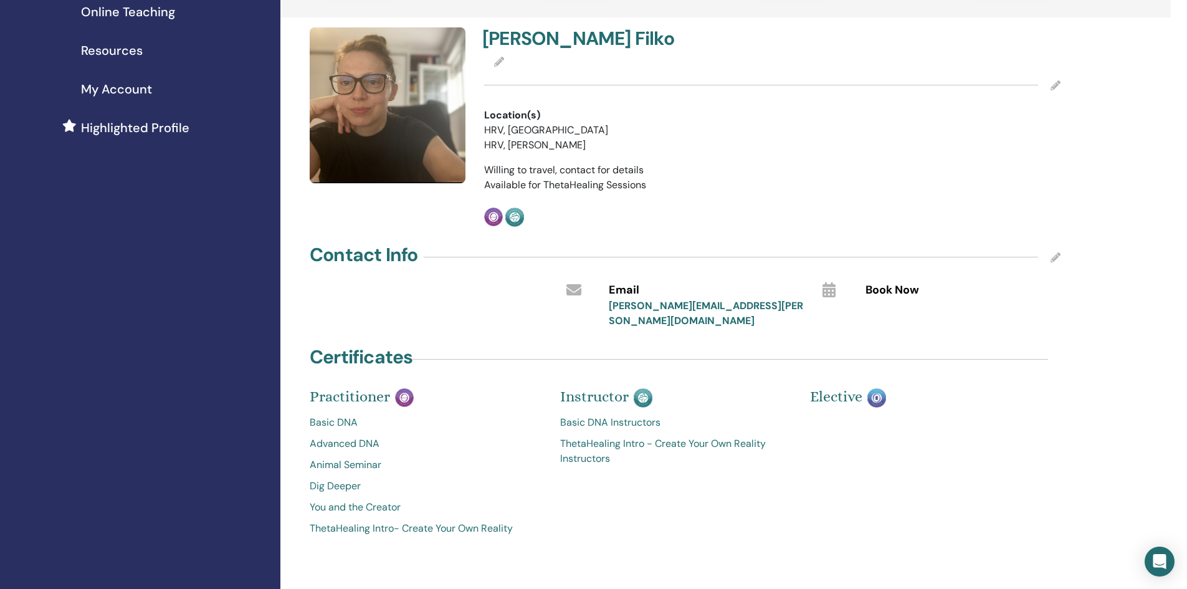
scroll to position [187, 0]
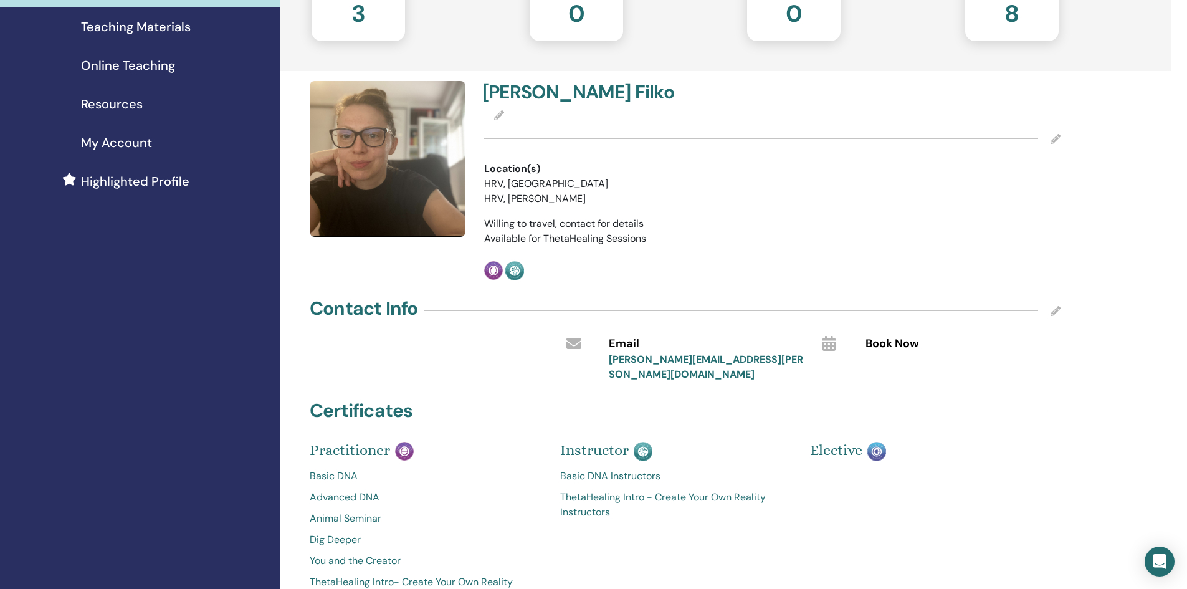
click at [502, 113] on icon at bounding box center [499, 115] width 10 height 10
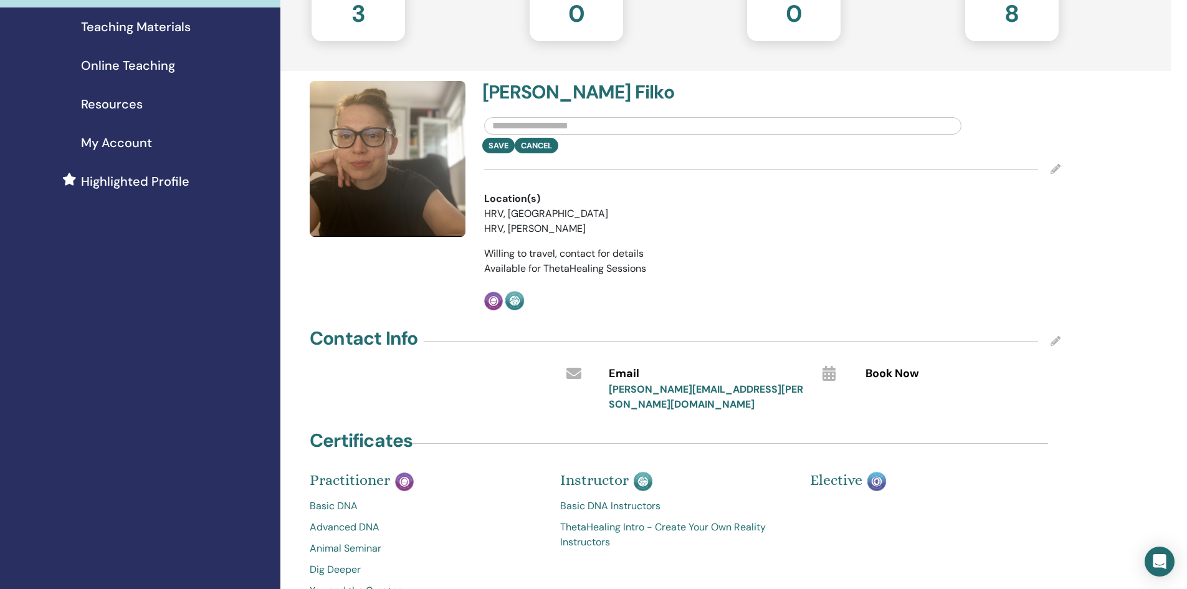
click at [631, 123] on input "text" at bounding box center [722, 125] width 477 height 17
click at [1083, 107] on div "Profile : Private Public My profile plan : Free View my public profile Page Ins…" at bounding box center [725, 334] width 891 height 962
click at [605, 97] on h4 "[PERSON_NAME]" at bounding box center [623, 92] width 282 height 22
click at [578, 93] on h4 "[PERSON_NAME]" at bounding box center [623, 92] width 282 height 22
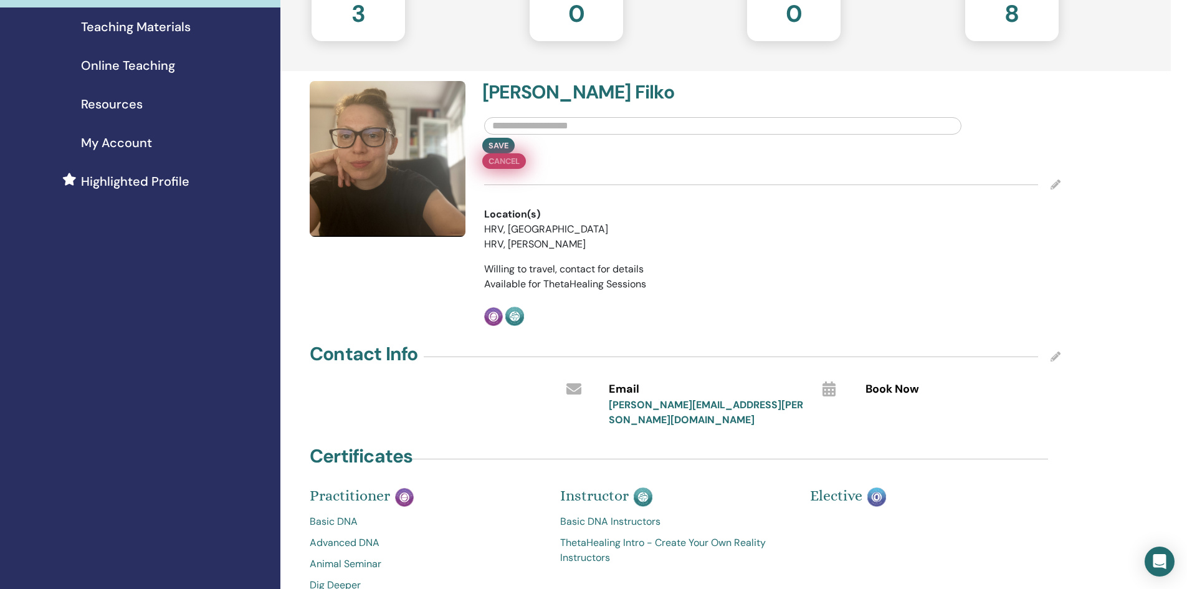
click at [538, 145] on div "Save Cancel" at bounding box center [772, 153] width 595 height 31
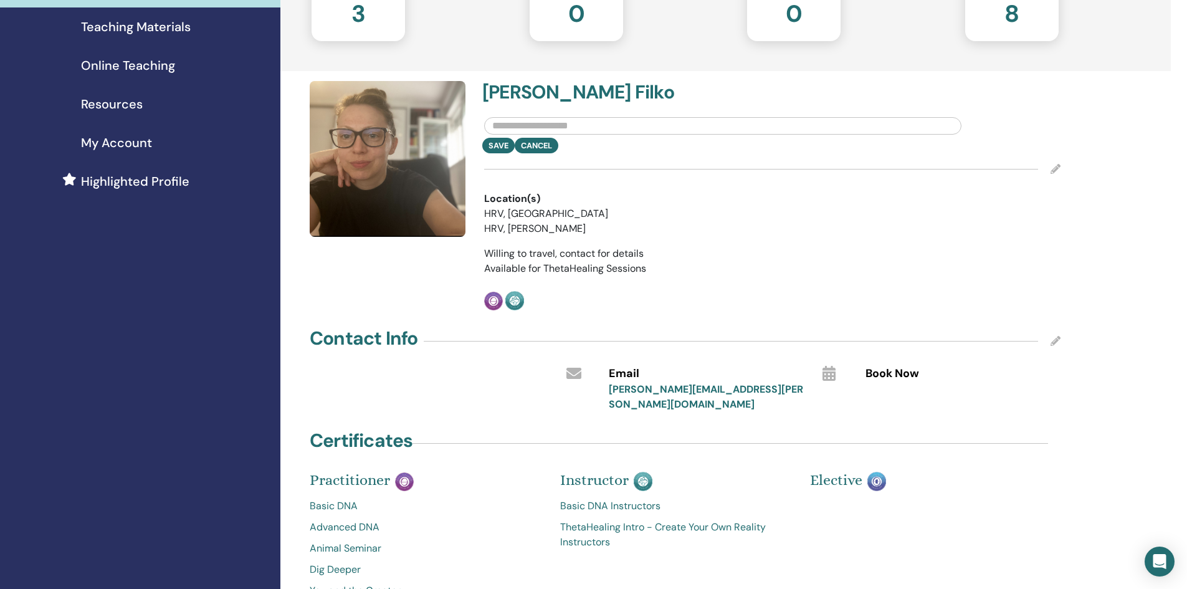
click at [1170, 222] on div "Profile : Private Public My profile plan : Free View my public profile Page Ins…" at bounding box center [725, 334] width 891 height 962
click at [540, 150] on div "Save Cancel" at bounding box center [772, 146] width 595 height 16
click at [539, 146] on button "Cancel" at bounding box center [537, 146] width 44 height 16
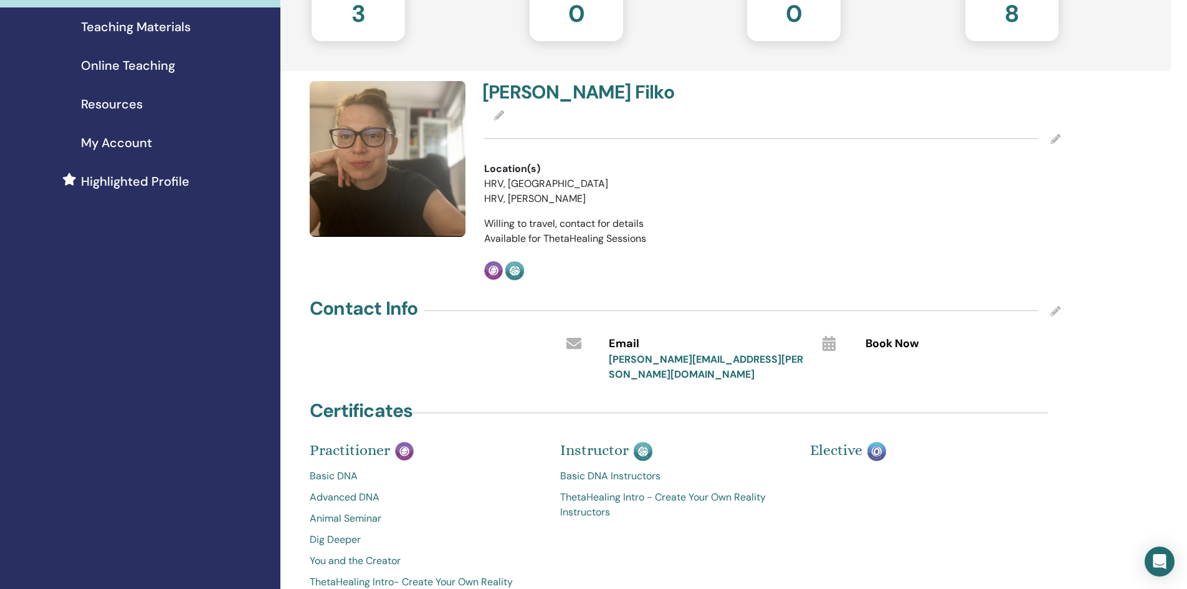
click at [1033, 230] on div "Willing to travel, contact for details" at bounding box center [772, 223] width 576 height 15
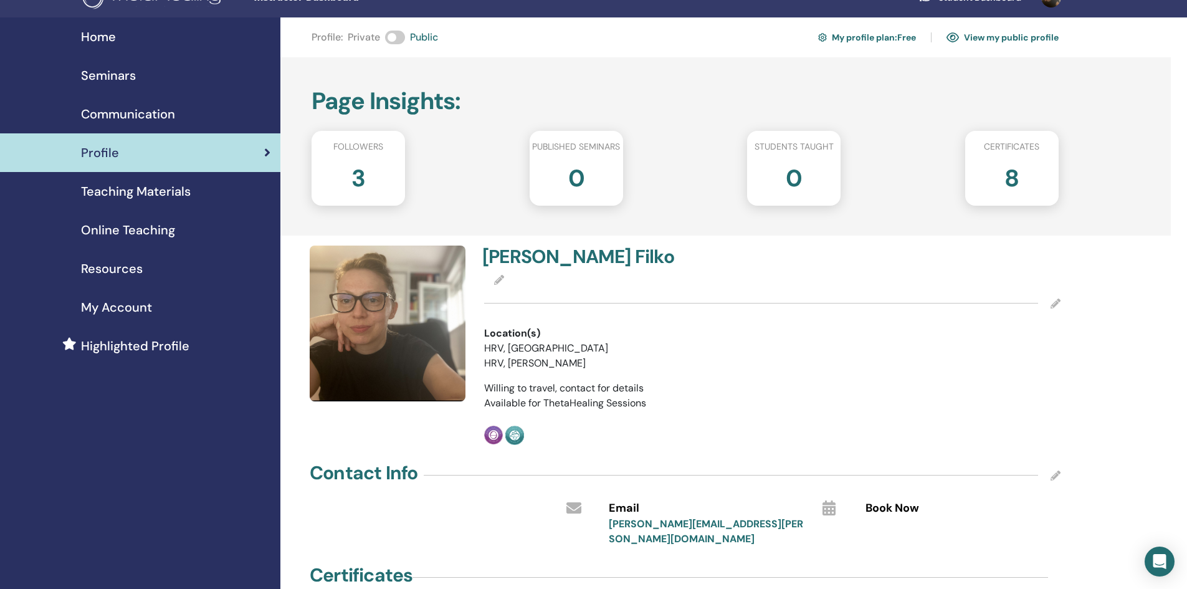
scroll to position [0, 0]
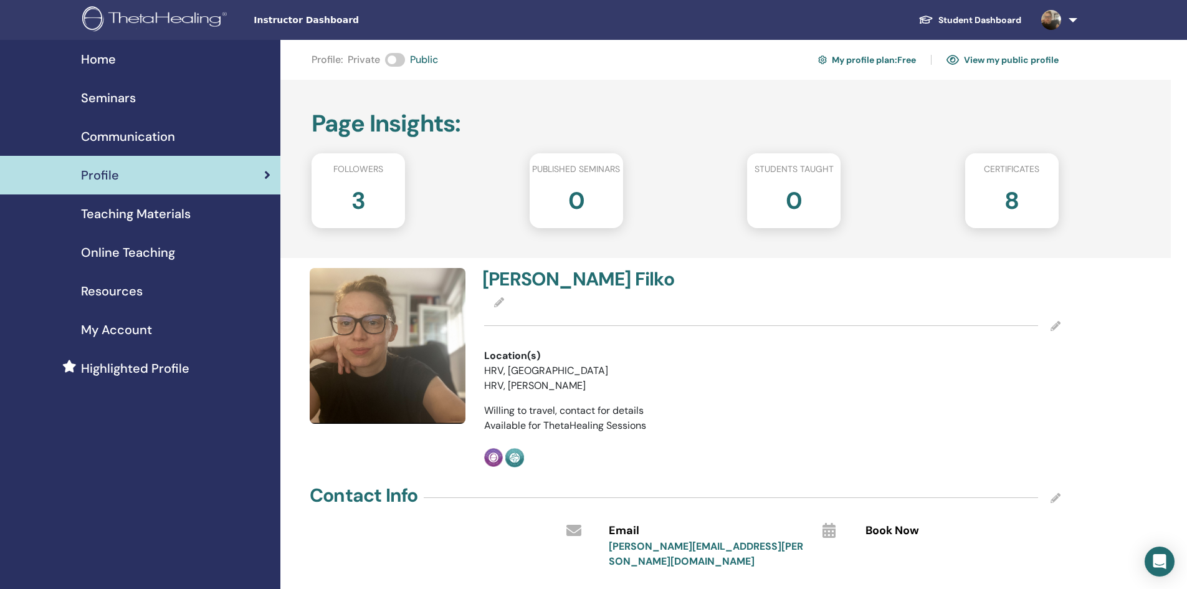
click at [1056, 326] on icon at bounding box center [1056, 326] width 10 height 10
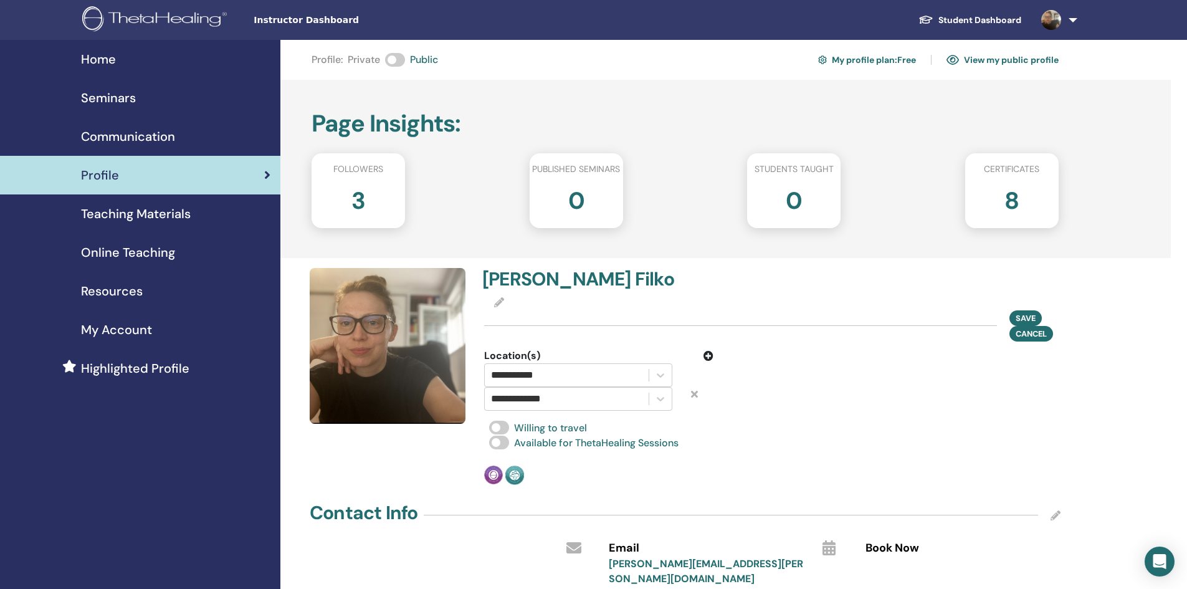
click at [854, 370] on div at bounding box center [847, 379] width 248 height 62
click at [841, 429] on div "Willing to travel" at bounding box center [772, 428] width 576 height 15
click at [529, 429] on span "Willing to travel" at bounding box center [550, 427] width 73 height 13
click at [1037, 461] on div "**********" at bounding box center [772, 376] width 591 height 217
click at [1028, 318] on span "Save" at bounding box center [1026, 317] width 20 height 13
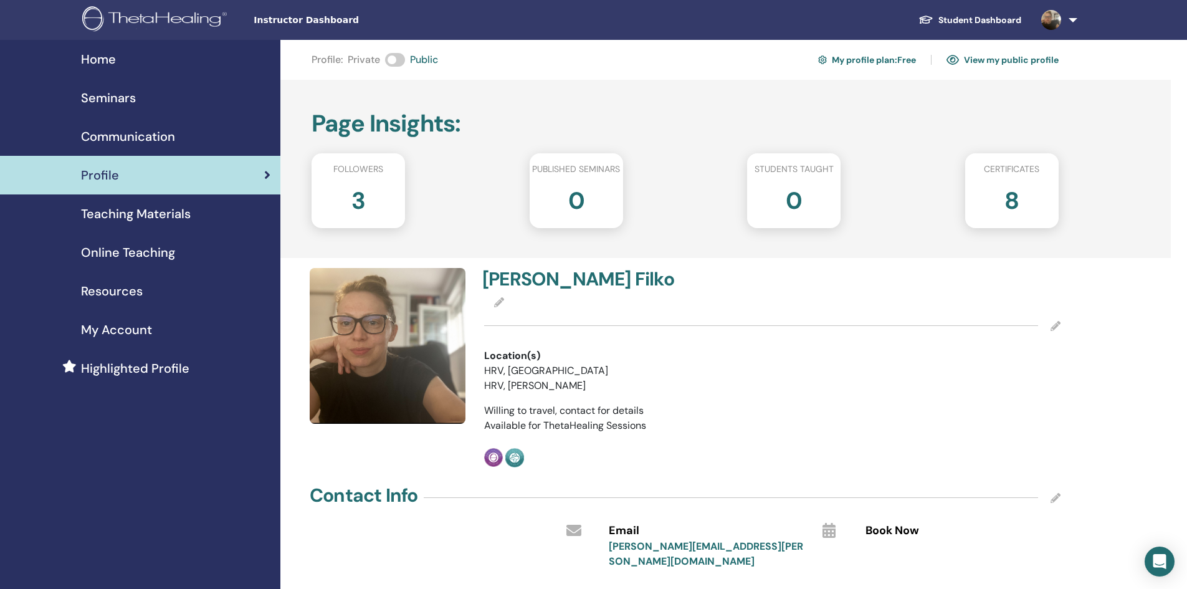
click at [497, 303] on icon at bounding box center [499, 302] width 10 height 10
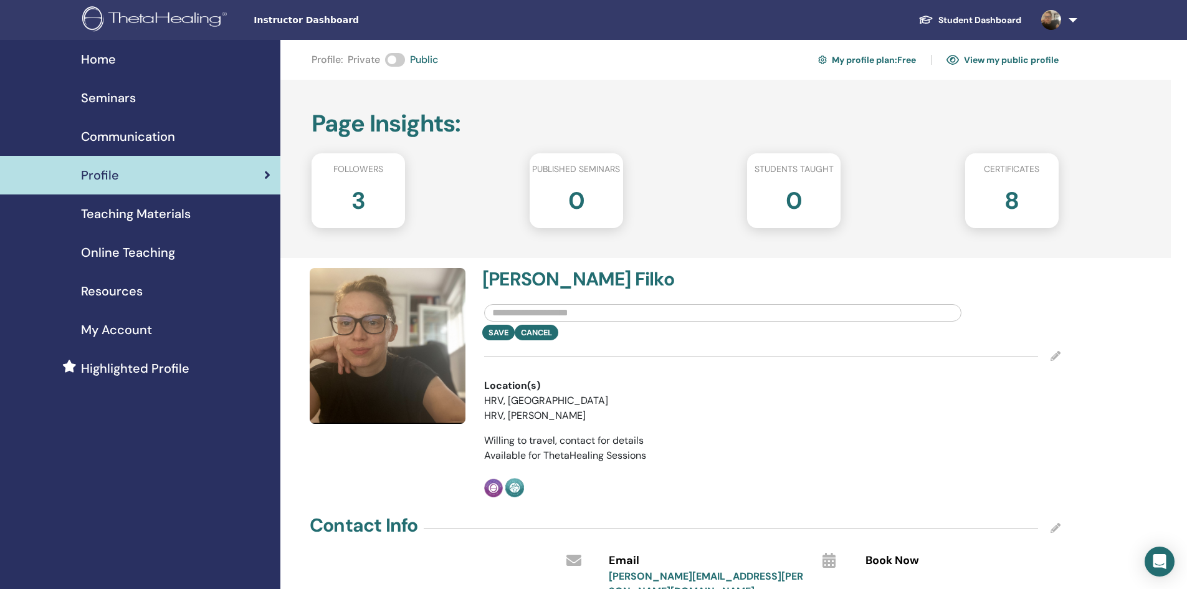
click at [586, 307] on input "text" at bounding box center [722, 312] width 477 height 17
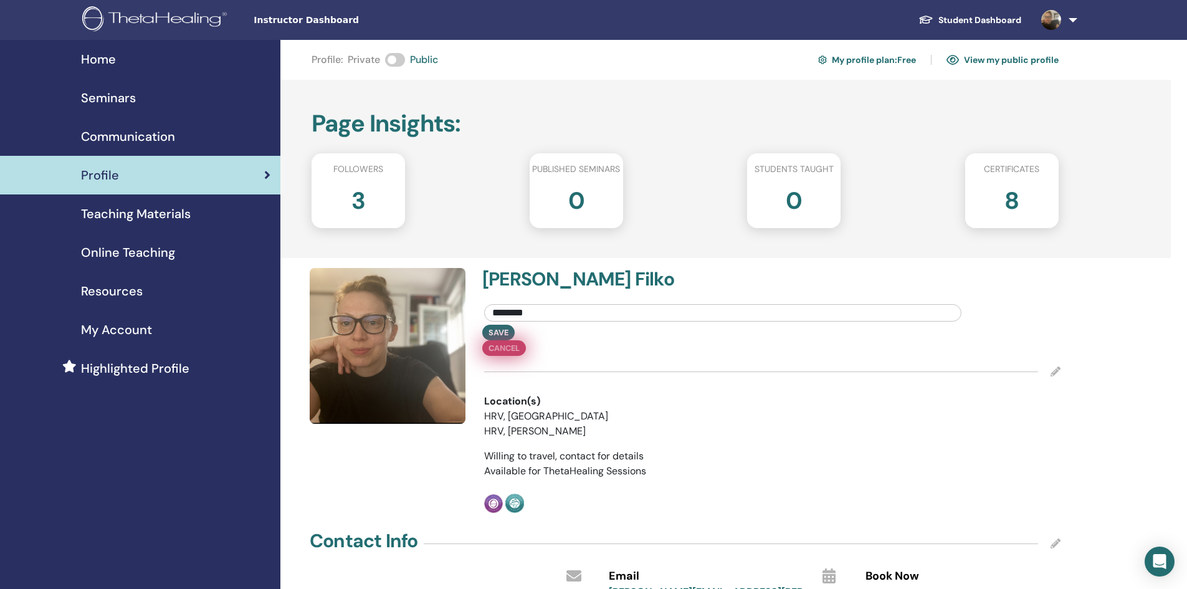
type input "********"
click at [550, 334] on div "Save Cancel" at bounding box center [772, 340] width 595 height 31
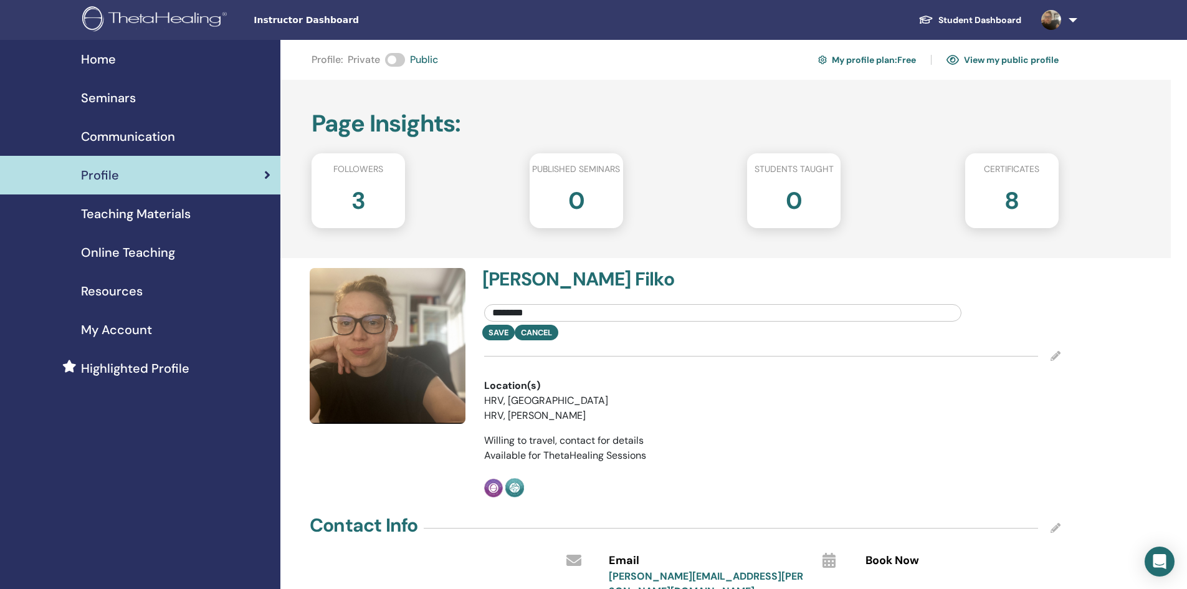
click at [547, 332] on div "Save Cancel" at bounding box center [772, 333] width 595 height 16
click at [1126, 311] on div "Profile : Private Public My profile plan : Free View my public profile Page Ins…" at bounding box center [725, 521] width 891 height 962
drag, startPoint x: 563, startPoint y: 313, endPoint x: 401, endPoint y: 291, distance: 163.0
click at [398, 295] on div "Kristina Filko ******** Save Cancel Location(s) HRV, Zagreb HRV, Šenkovec Willi…" at bounding box center [685, 383] width 766 height 230
click at [1009, 57] on link "View my public profile" at bounding box center [1003, 60] width 112 height 20
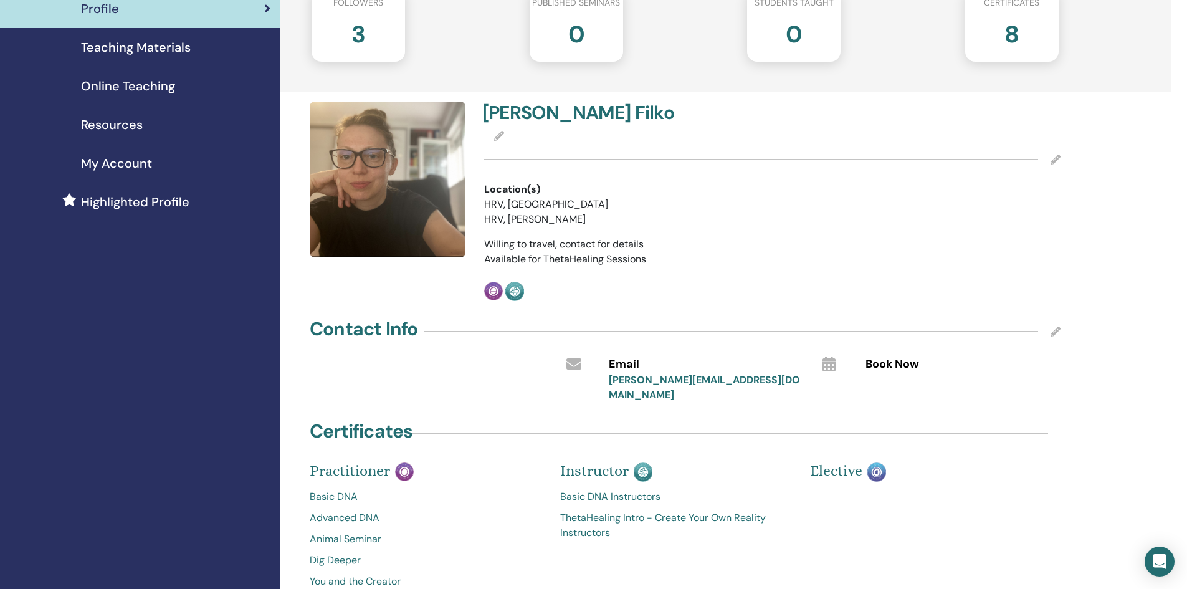
scroll to position [187, 0]
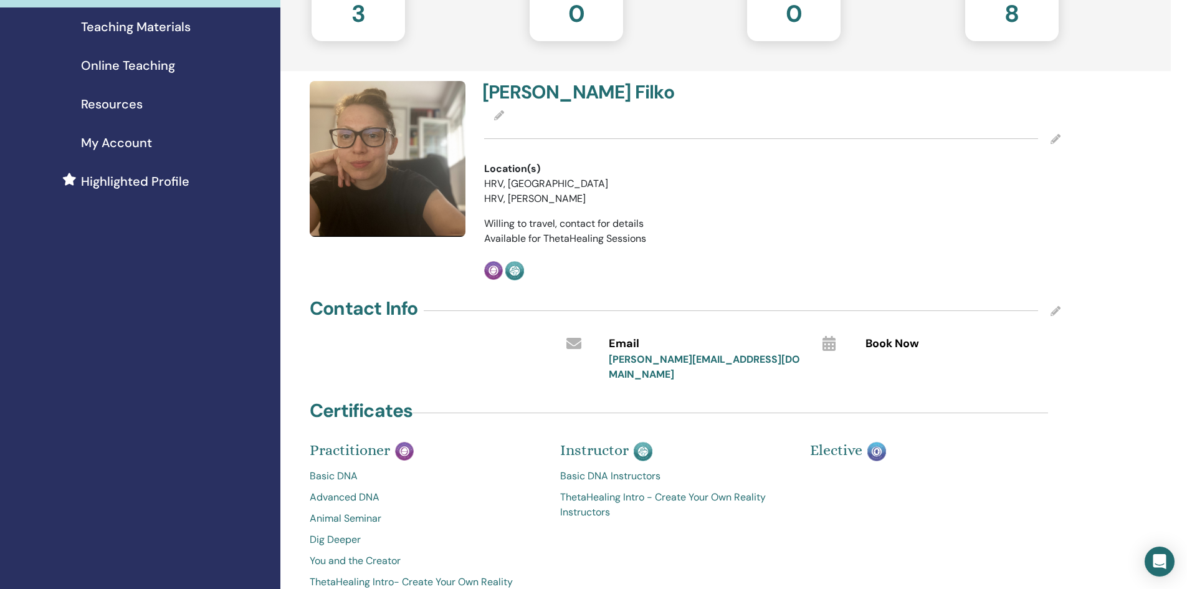
click at [1056, 314] on icon at bounding box center [1056, 311] width 10 height 10
click at [1022, 300] on span "Save" at bounding box center [1020, 303] width 20 height 13
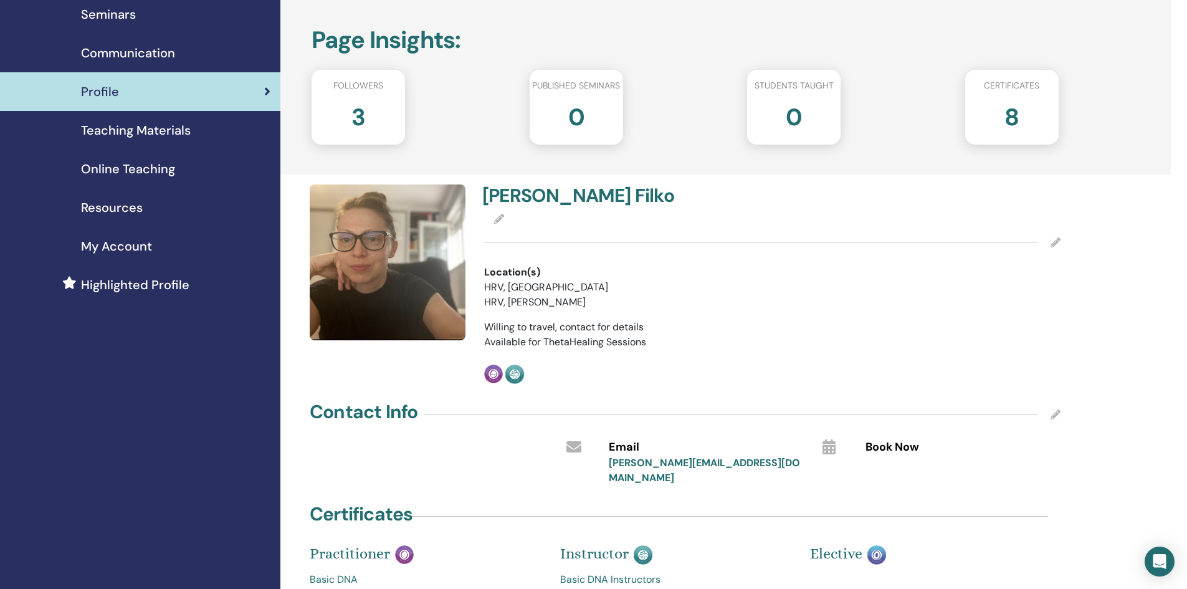
scroll to position [0, 0]
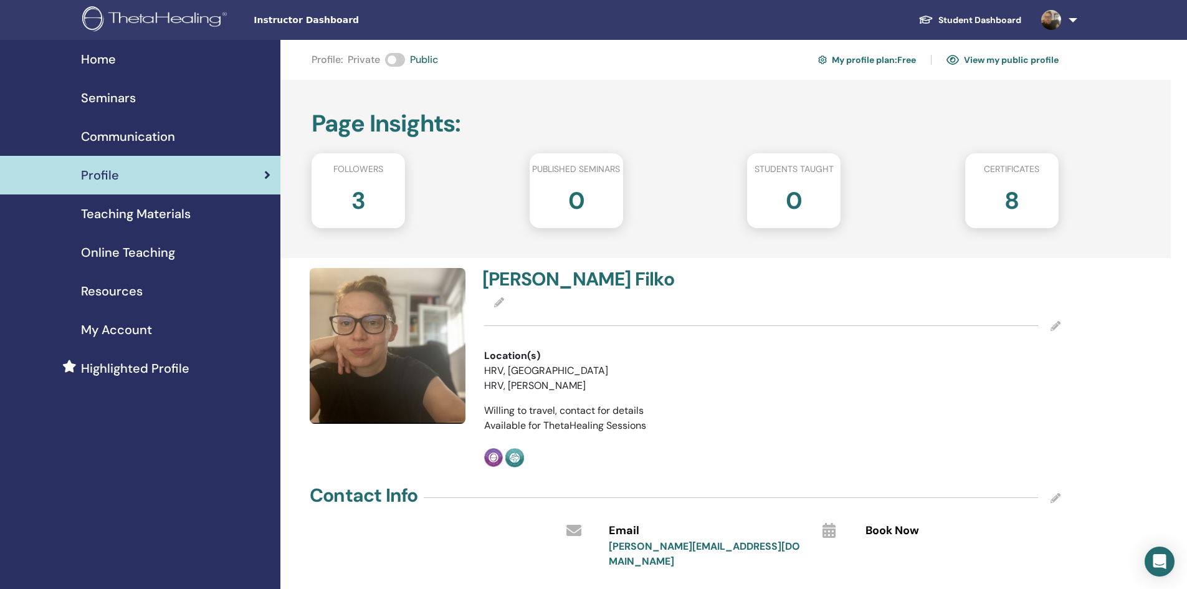
click at [94, 52] on span "Home" at bounding box center [98, 59] width 35 height 19
